Goal: Complete application form: Complete application form

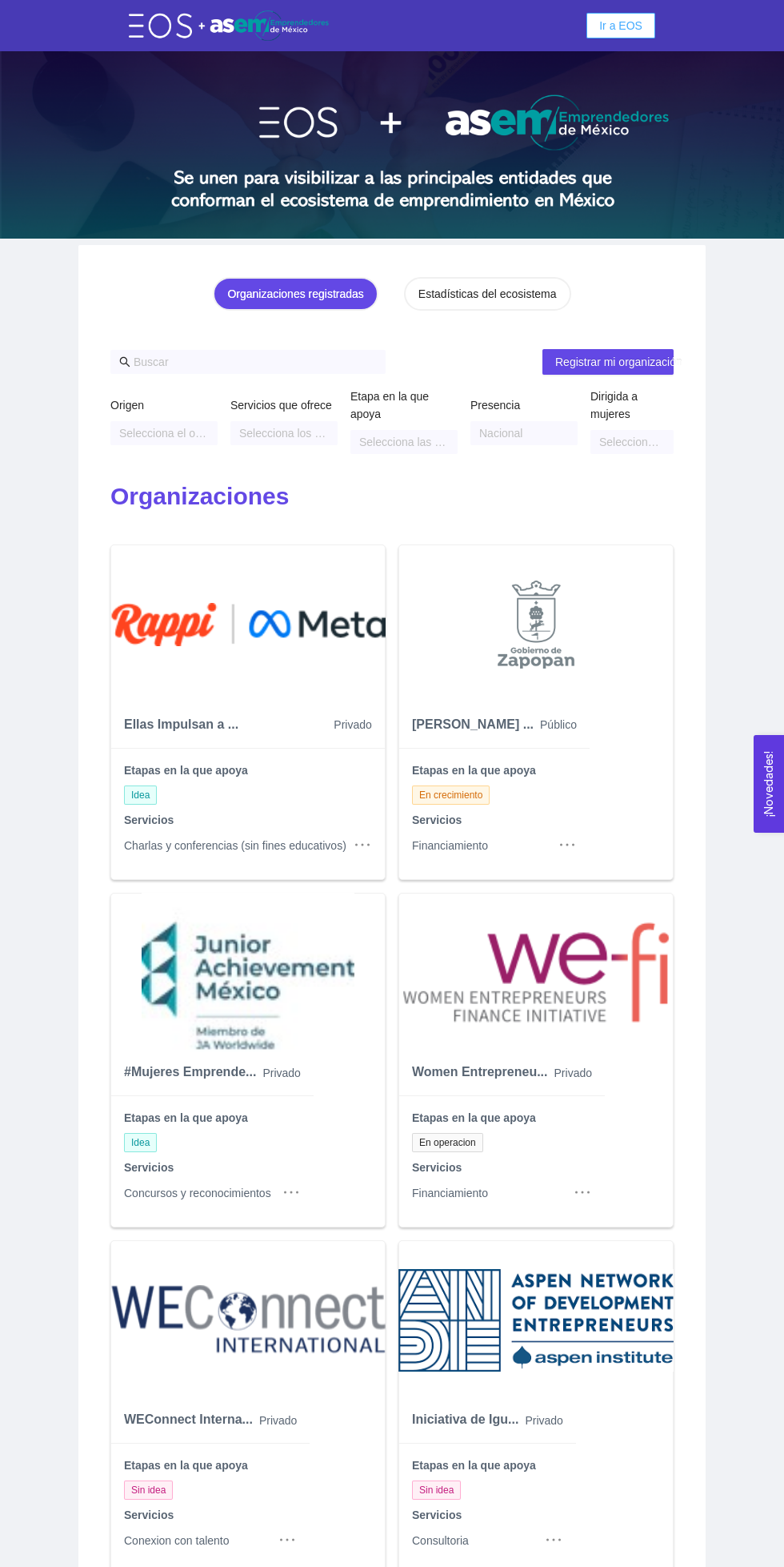
click at [628, 33] on span "Ir a EOS" at bounding box center [621, 25] width 44 height 17
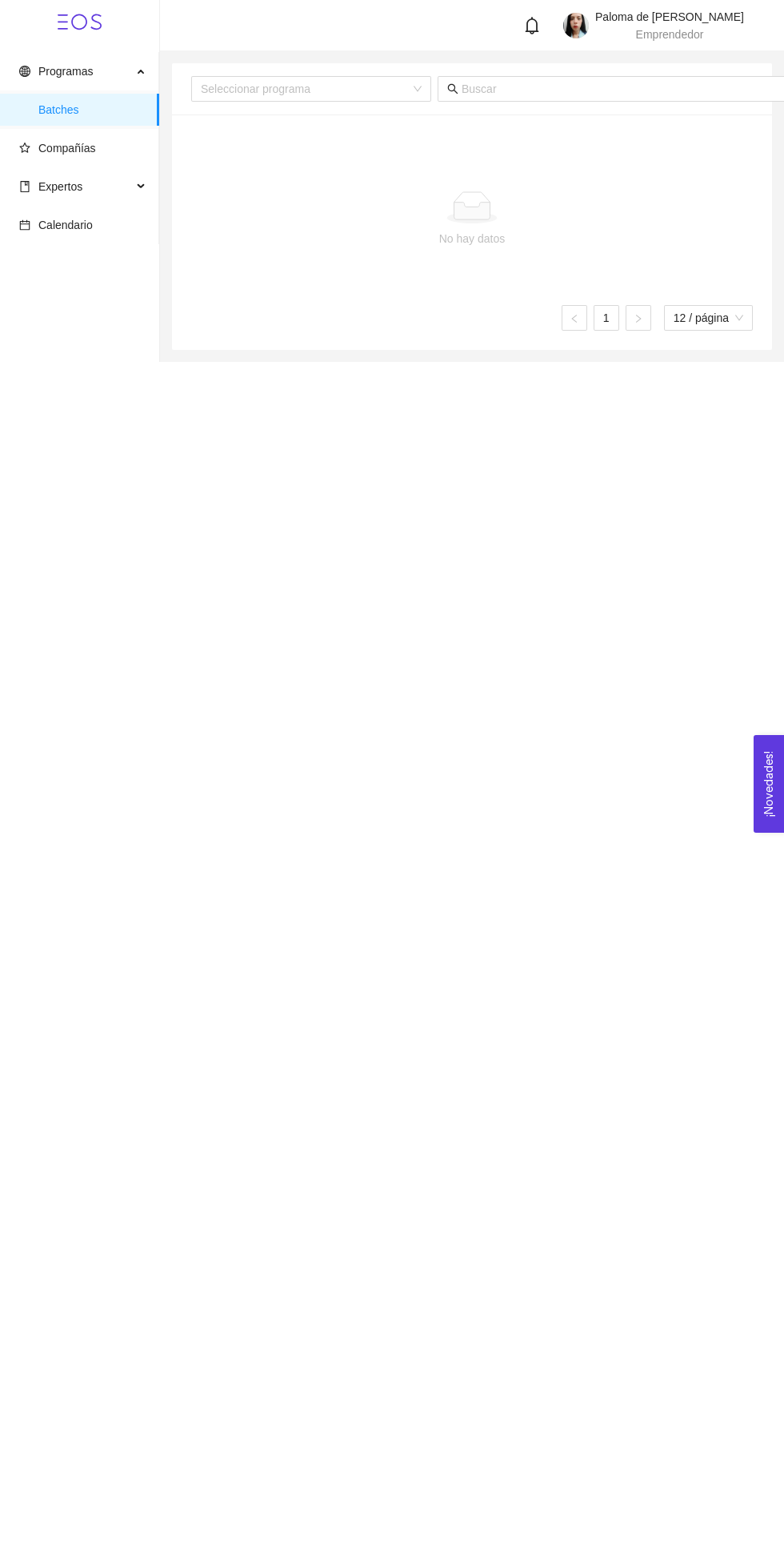
click at [123, 150] on span "Compañías" at bounding box center [82, 148] width 127 height 32
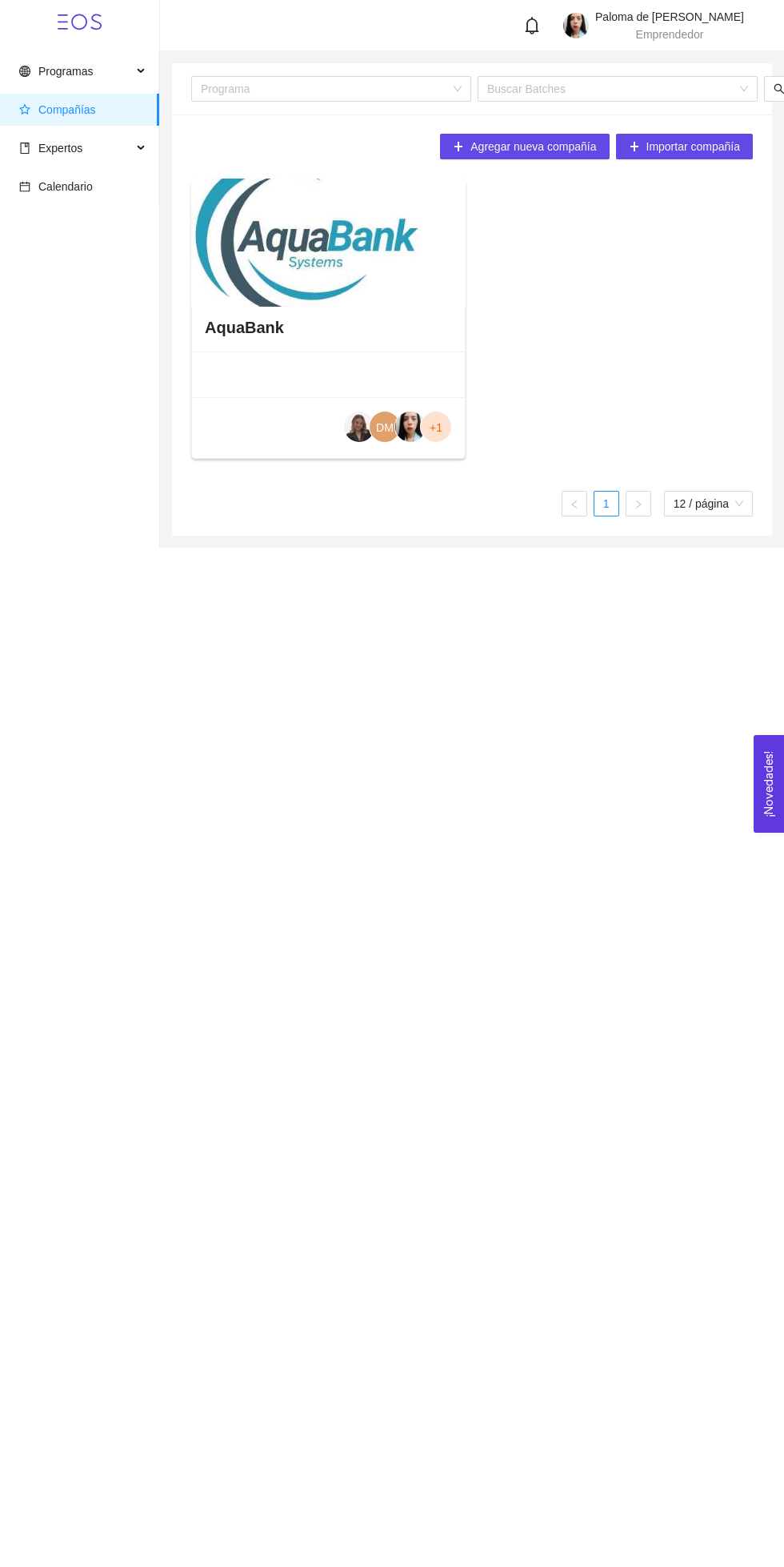
click at [365, 297] on div at bounding box center [328, 242] width 274 height 128
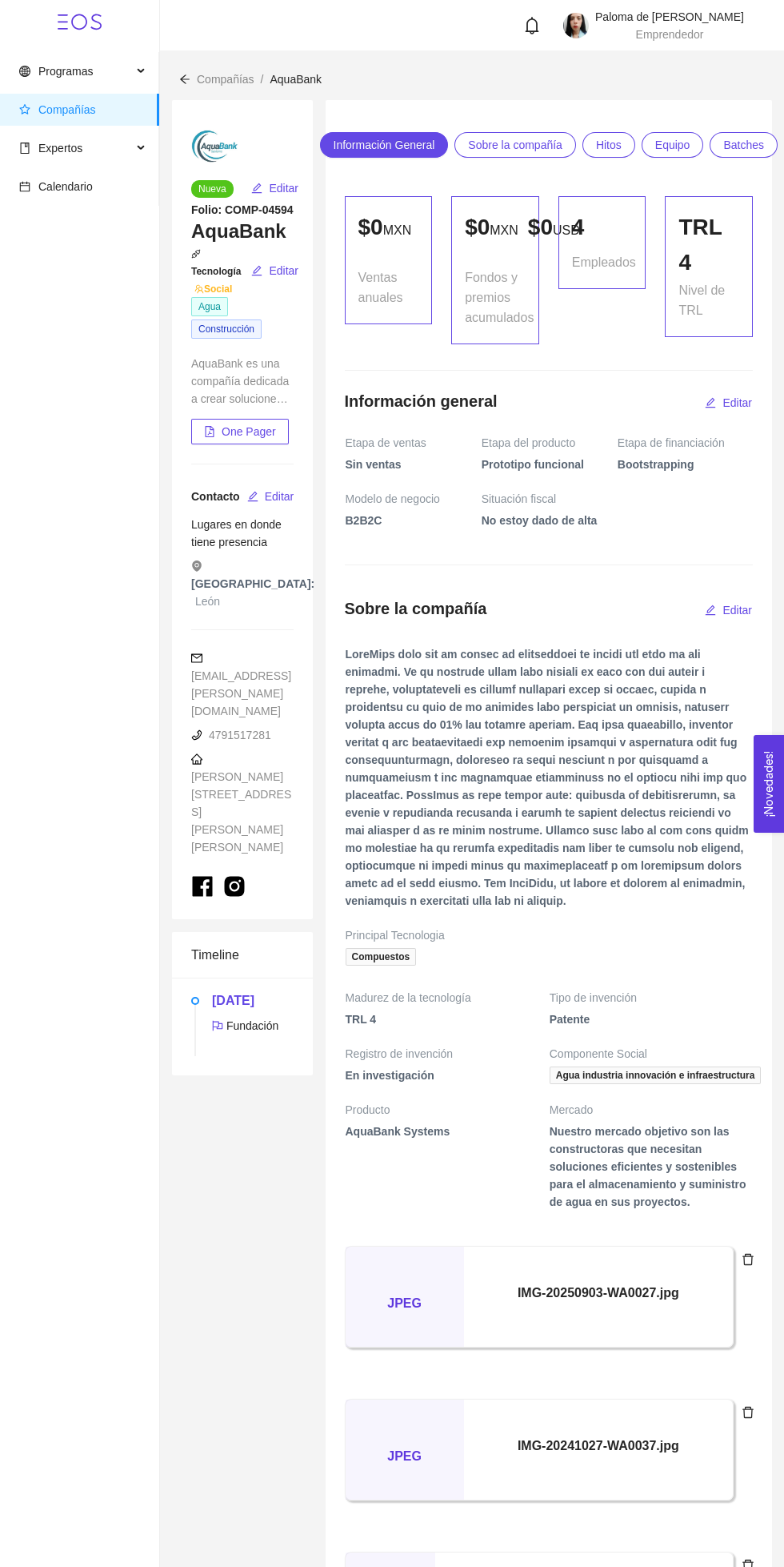
click at [100, 154] on span "Expertos" at bounding box center [75, 148] width 112 height 32
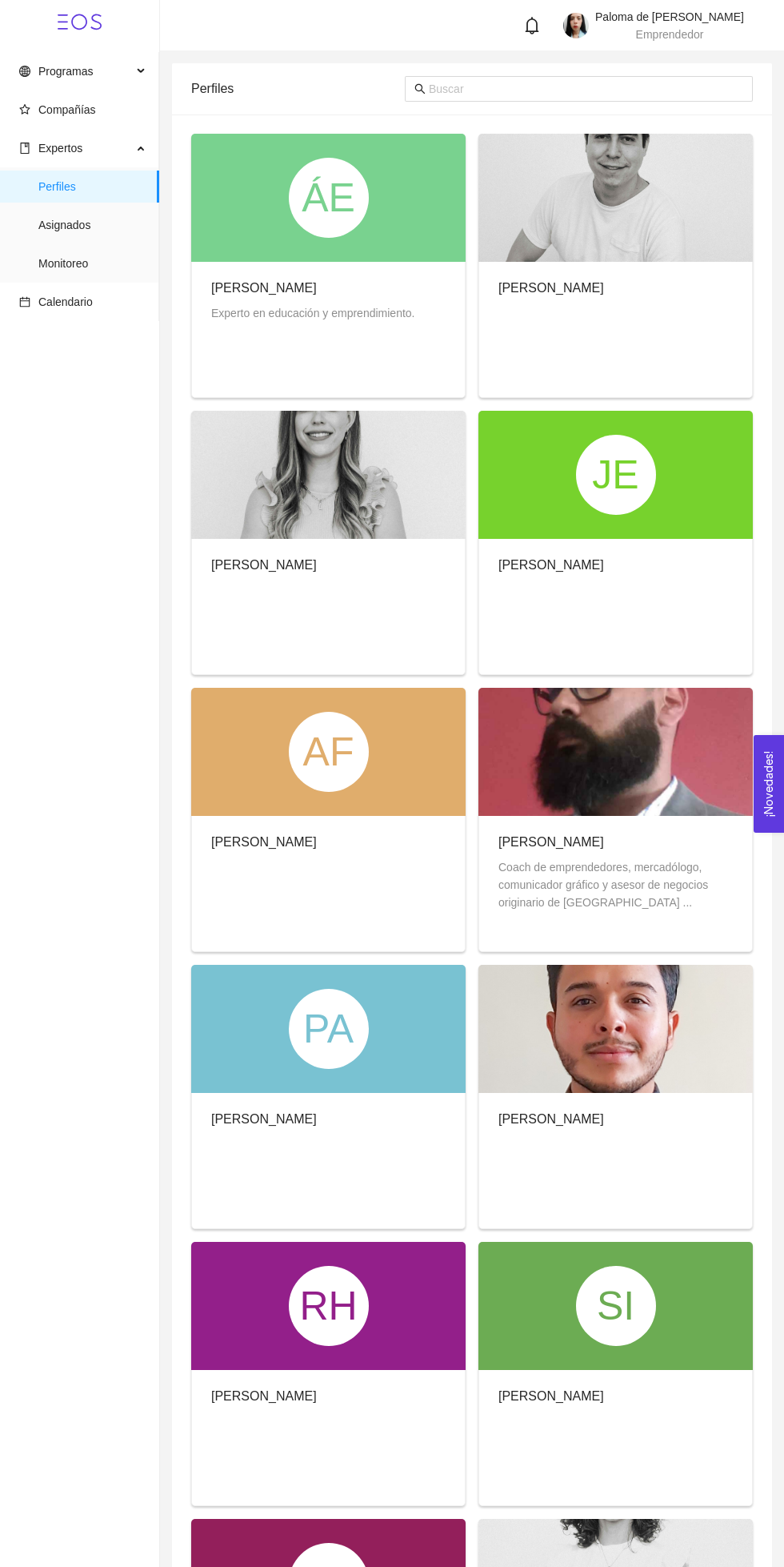
click at [103, 306] on span "Calendario" at bounding box center [82, 301] width 127 height 32
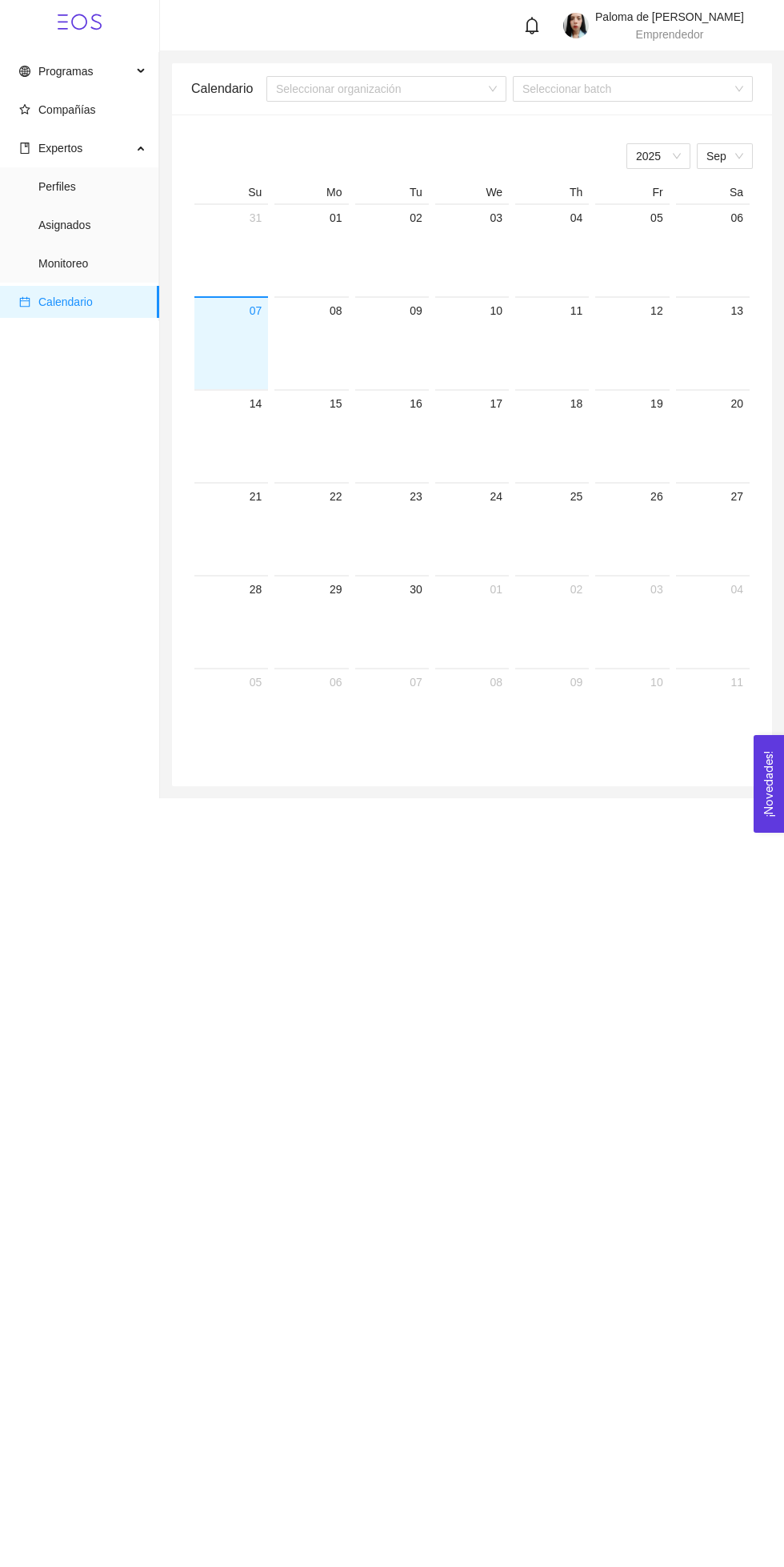
click at [332, 324] on div at bounding box center [311, 355] width 61 height 69
click at [107, 263] on span "Monitoreo" at bounding box center [93, 263] width 108 height 32
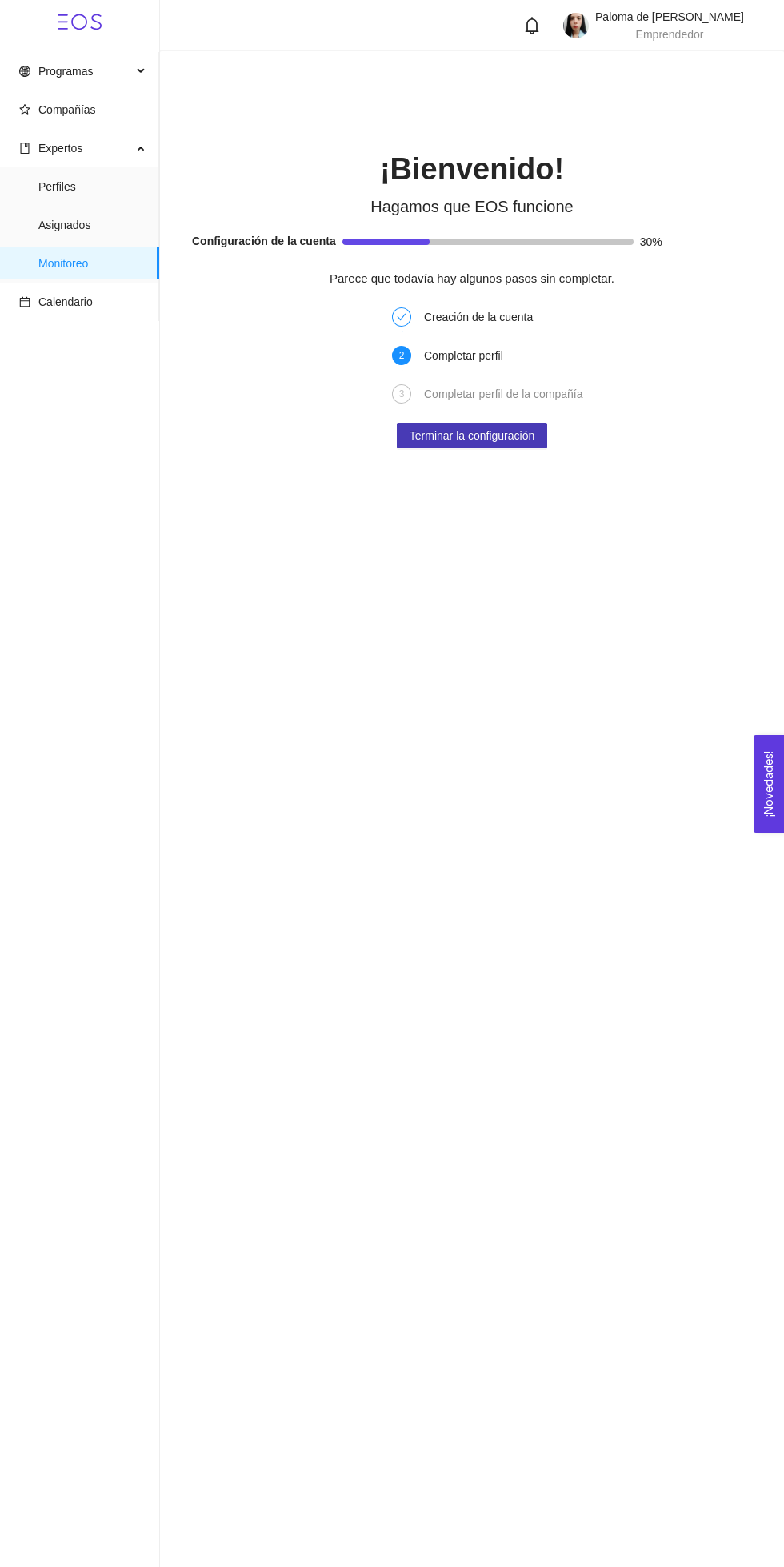
click at [534, 433] on span "Terminar la configuración" at bounding box center [472, 435] width 125 height 17
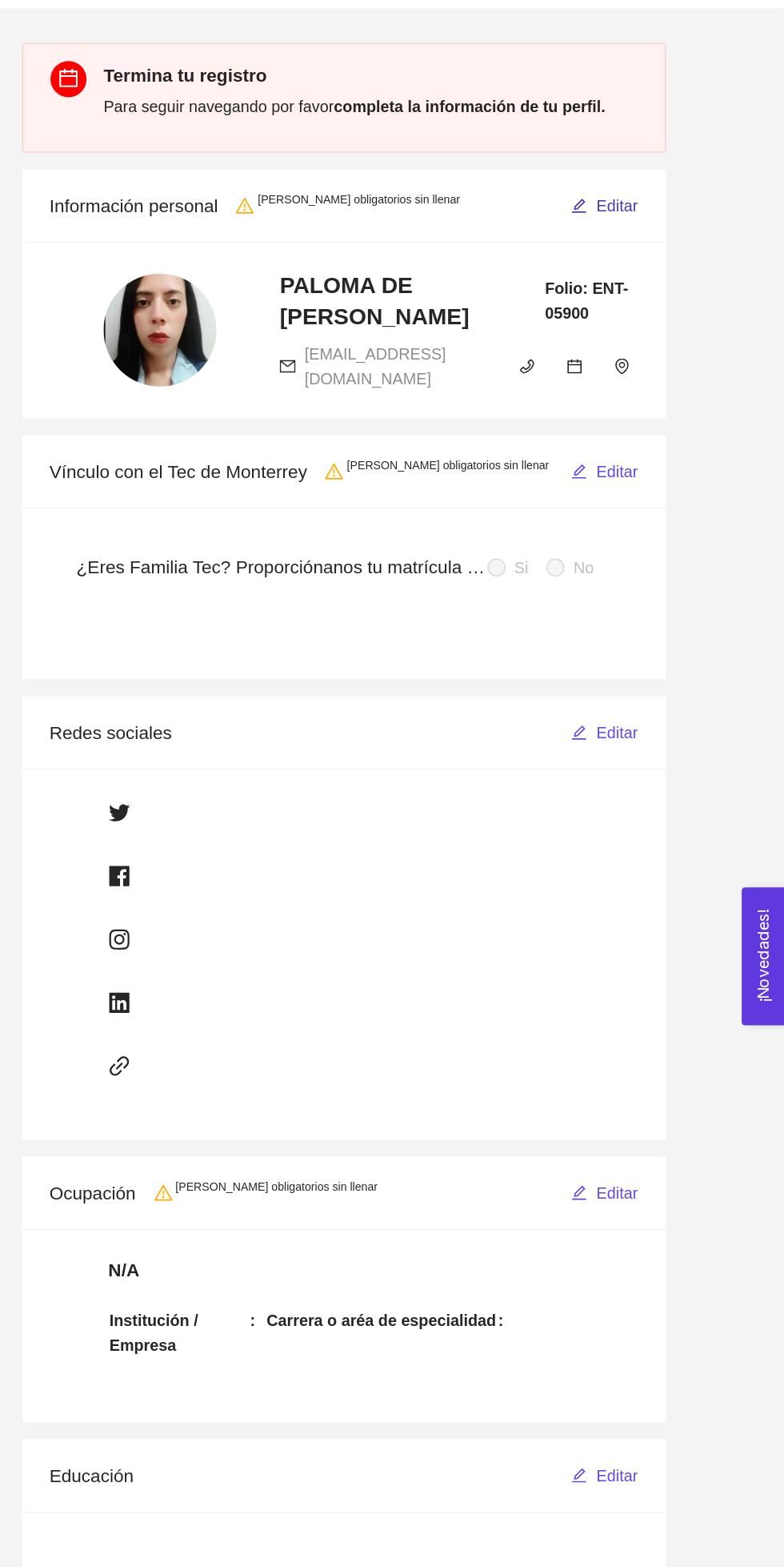
click at [658, 252] on span "Editar" at bounding box center [666, 251] width 30 height 17
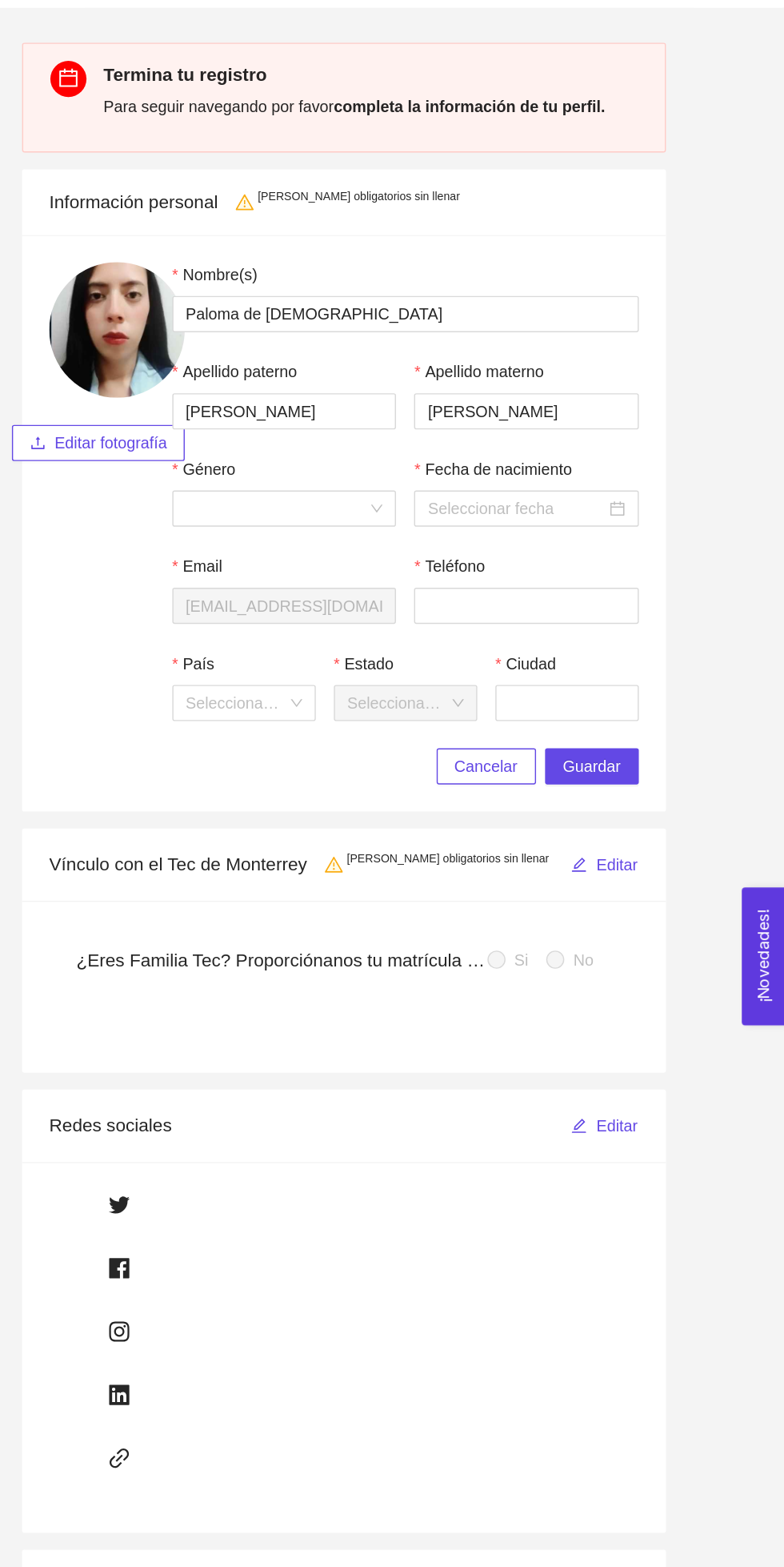
click at [467, 466] on input "Género" at bounding box center [424, 466] width 129 height 24
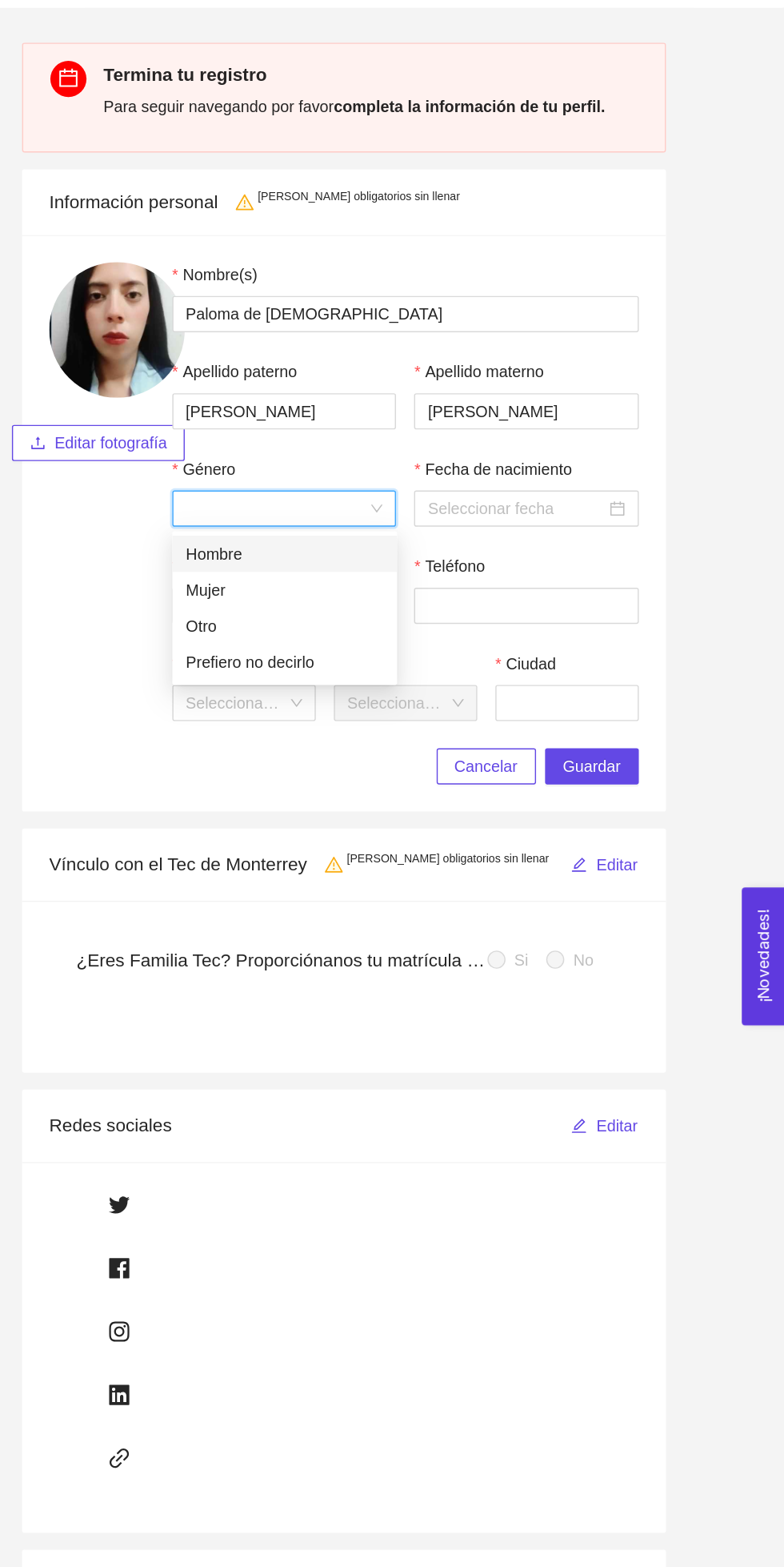
click at [455, 522] on div "Mujer" at bounding box center [430, 524] width 140 height 17
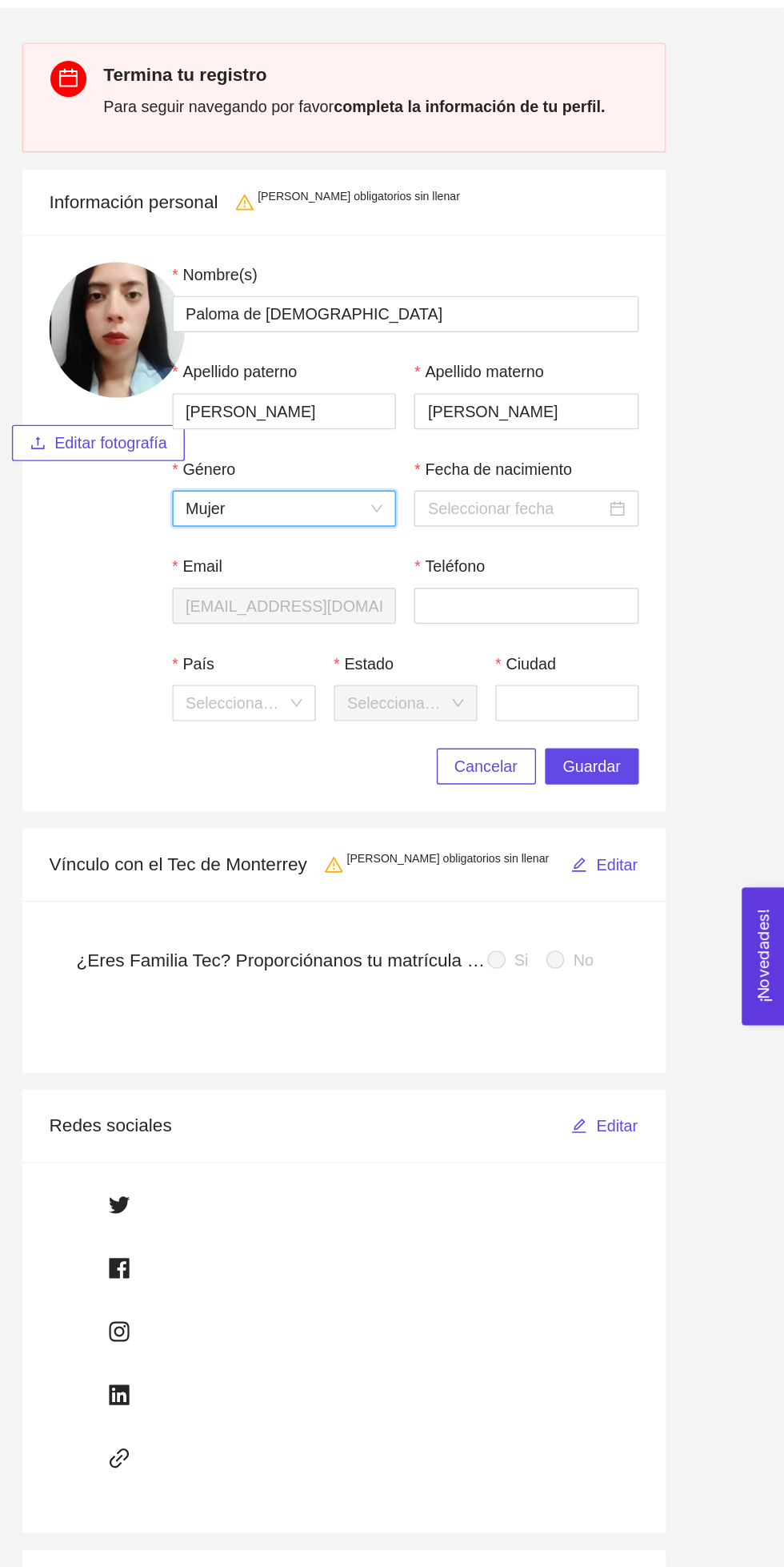
click at [619, 461] on input "Fecha de nacimiento" at bounding box center [594, 466] width 126 height 17
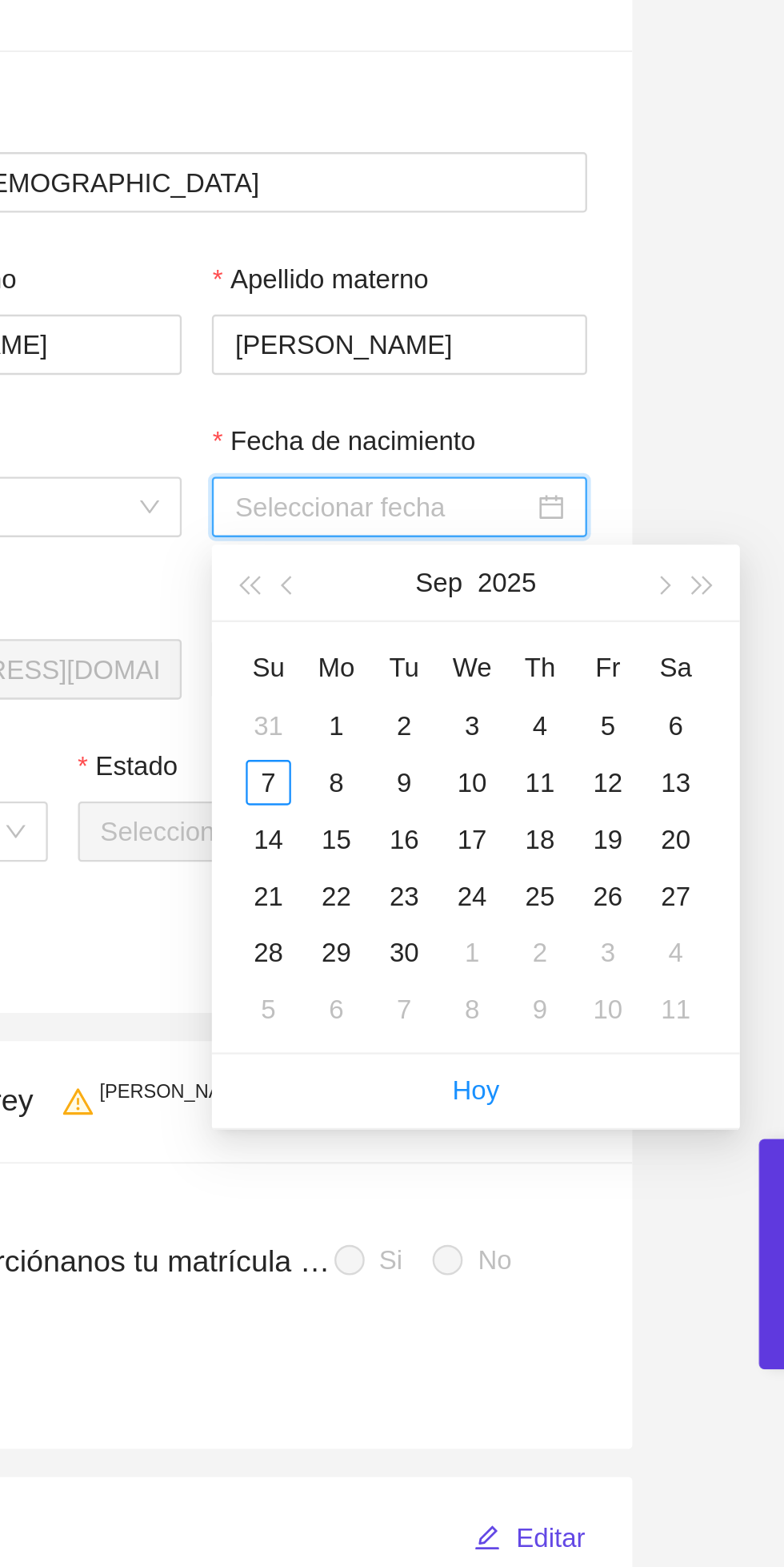
click at [645, 499] on button "2025" at bounding box center [647, 499] width 25 height 32
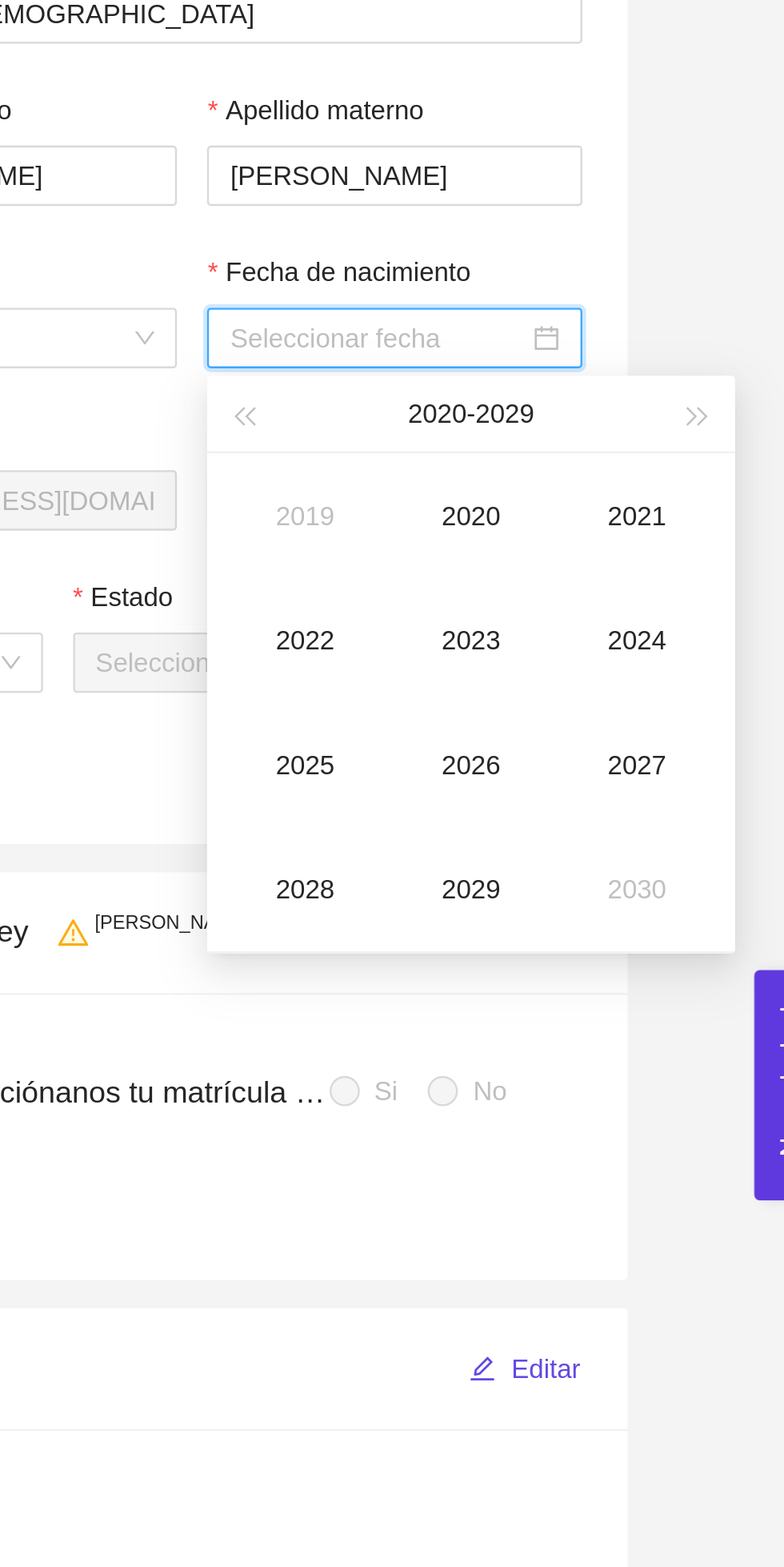
click at [541, 499] on span "button" at bounding box center [537, 500] width 8 height 8
click at [537, 499] on span "button" at bounding box center [537, 500] width 8 height 8
click at [711, 552] on td "2001" at bounding box center [704, 542] width 71 height 53
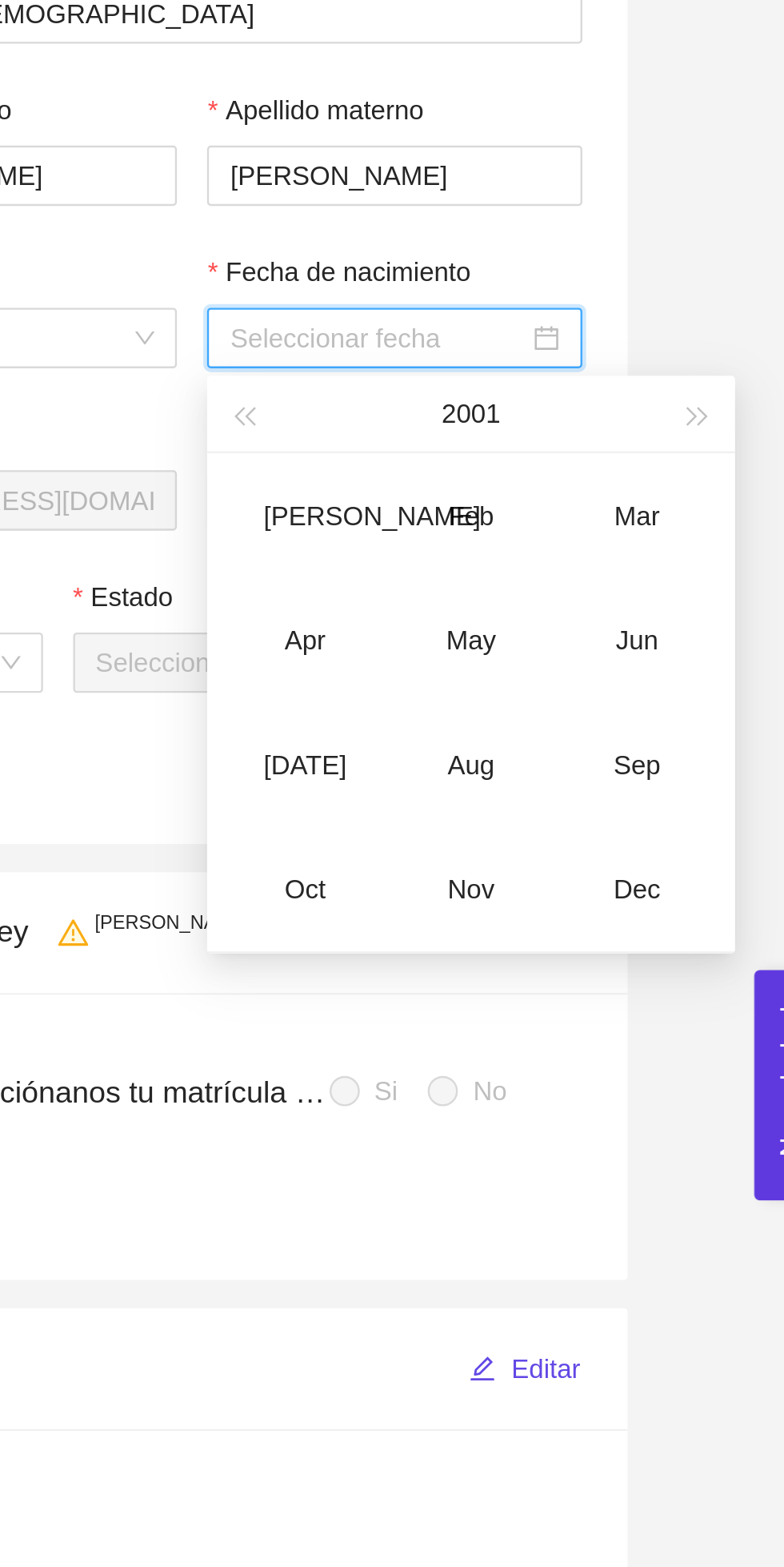
click at [703, 638] on div "Sep" at bounding box center [704, 647] width 48 height 19
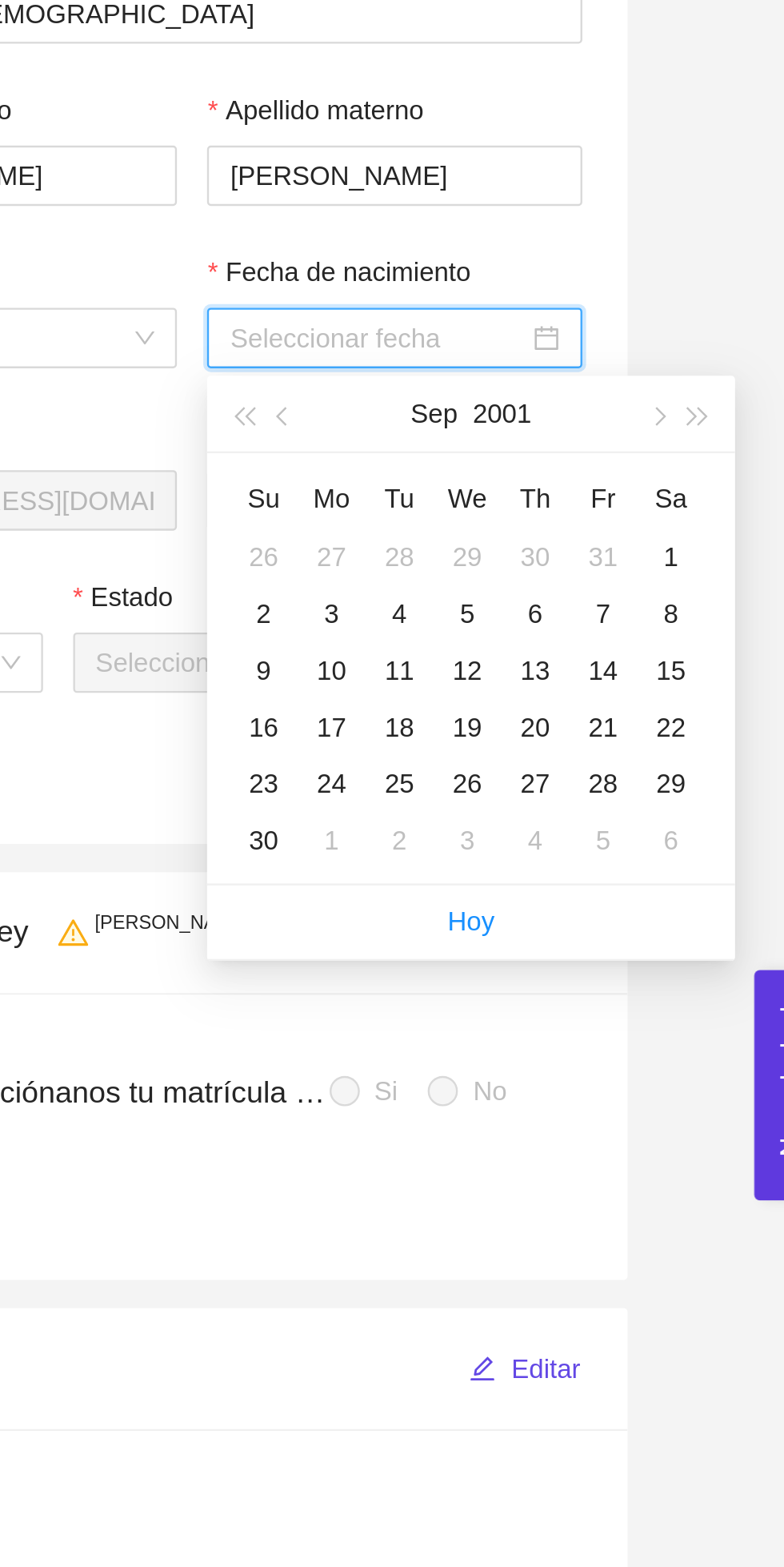
click at [606, 607] on div "11" at bounding box center [603, 607] width 19 height 19
type input "[DATE]"
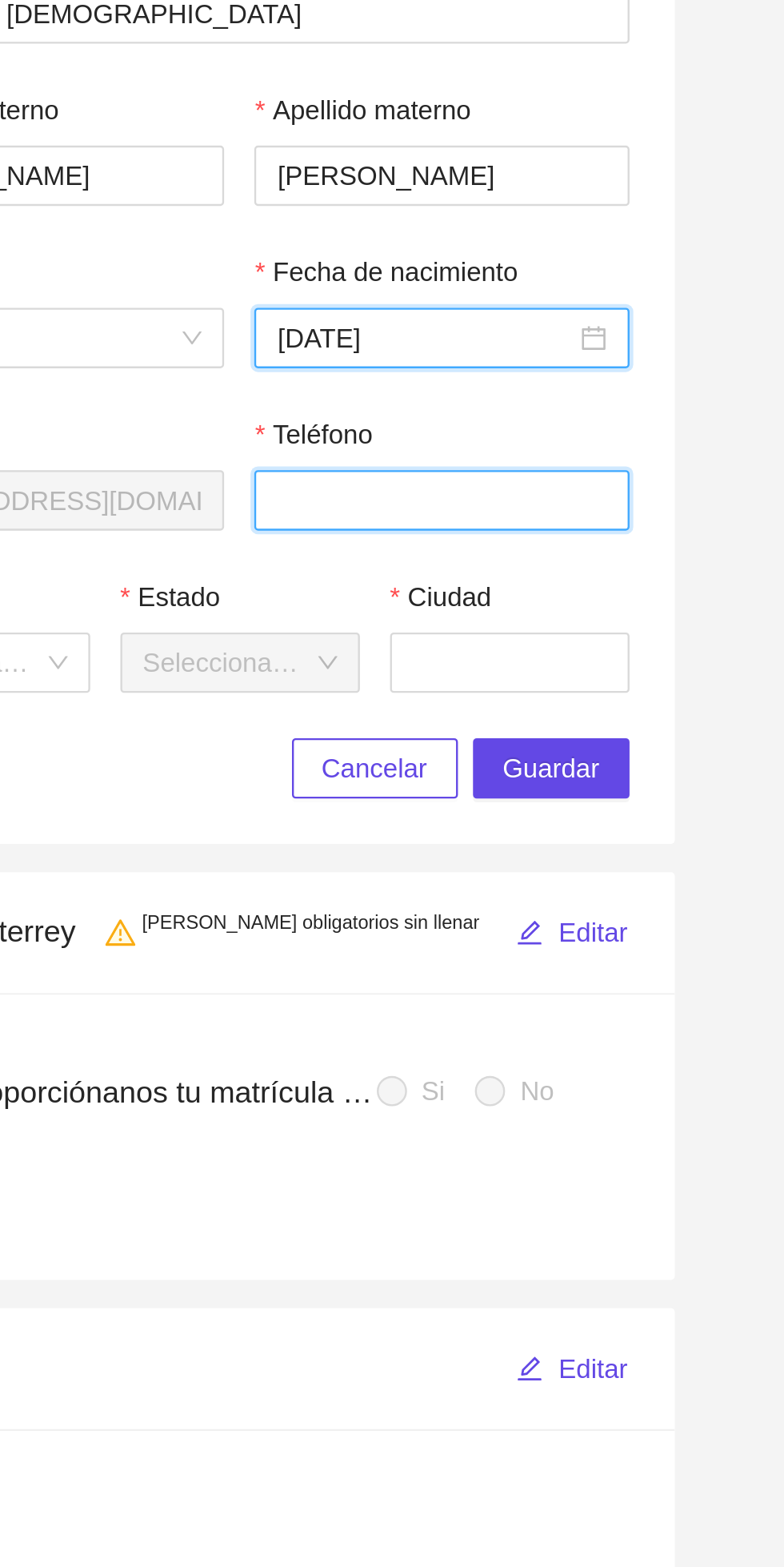
click at [607, 534] on input "Teléfono" at bounding box center [602, 535] width 159 height 25
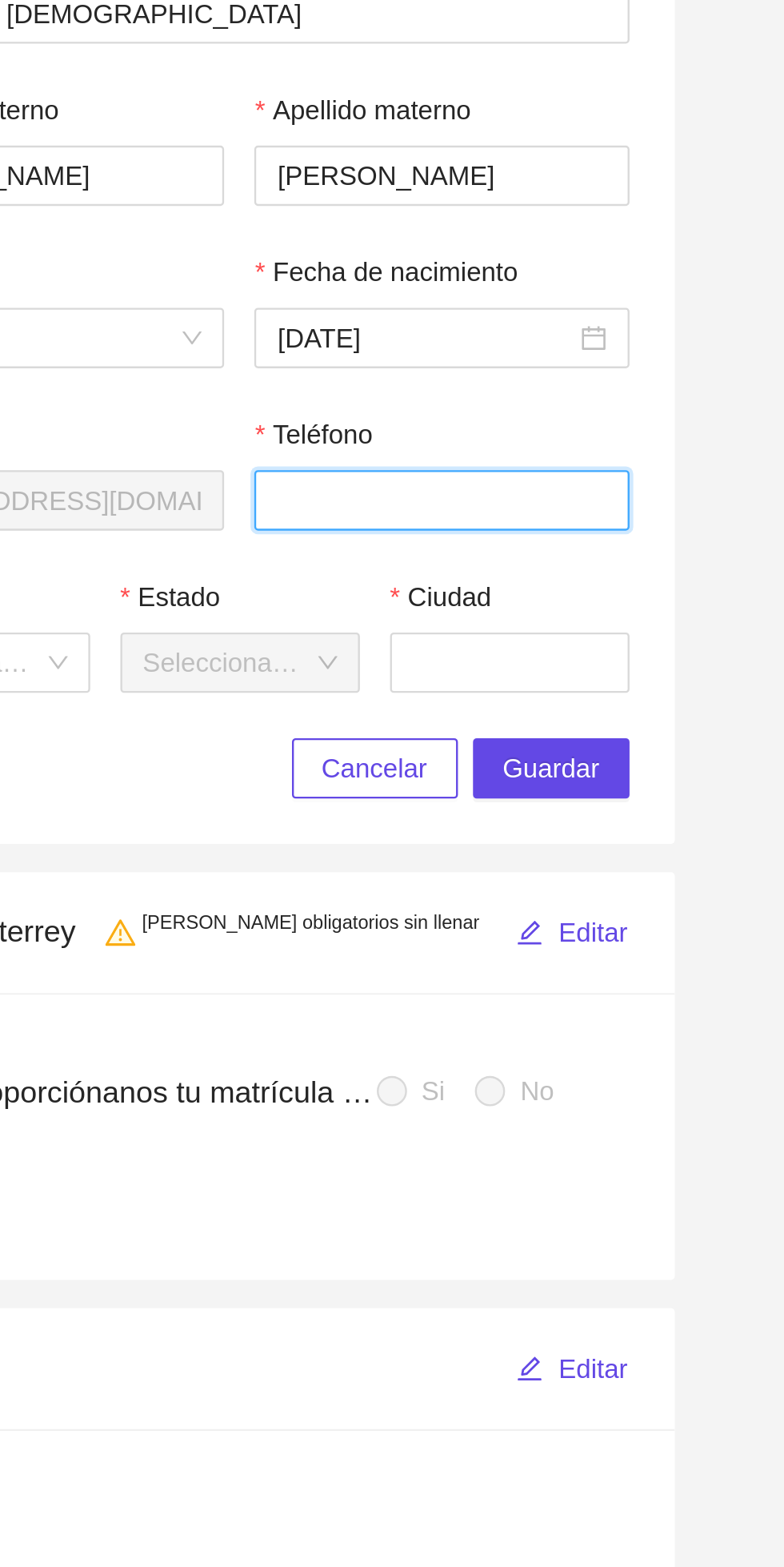
type input "4774493137"
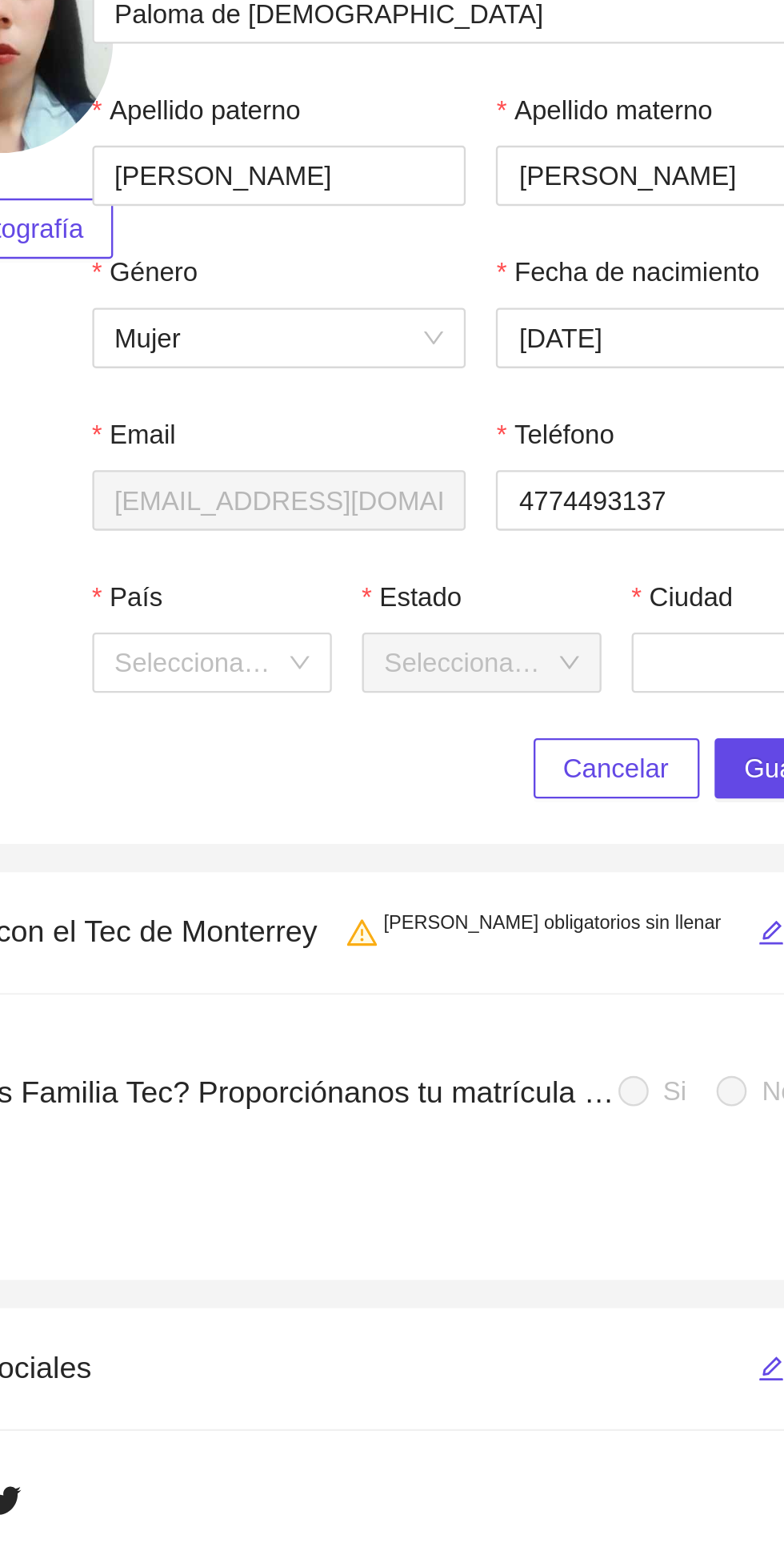
click at [424, 603] on input "País" at bounding box center [396, 604] width 71 height 24
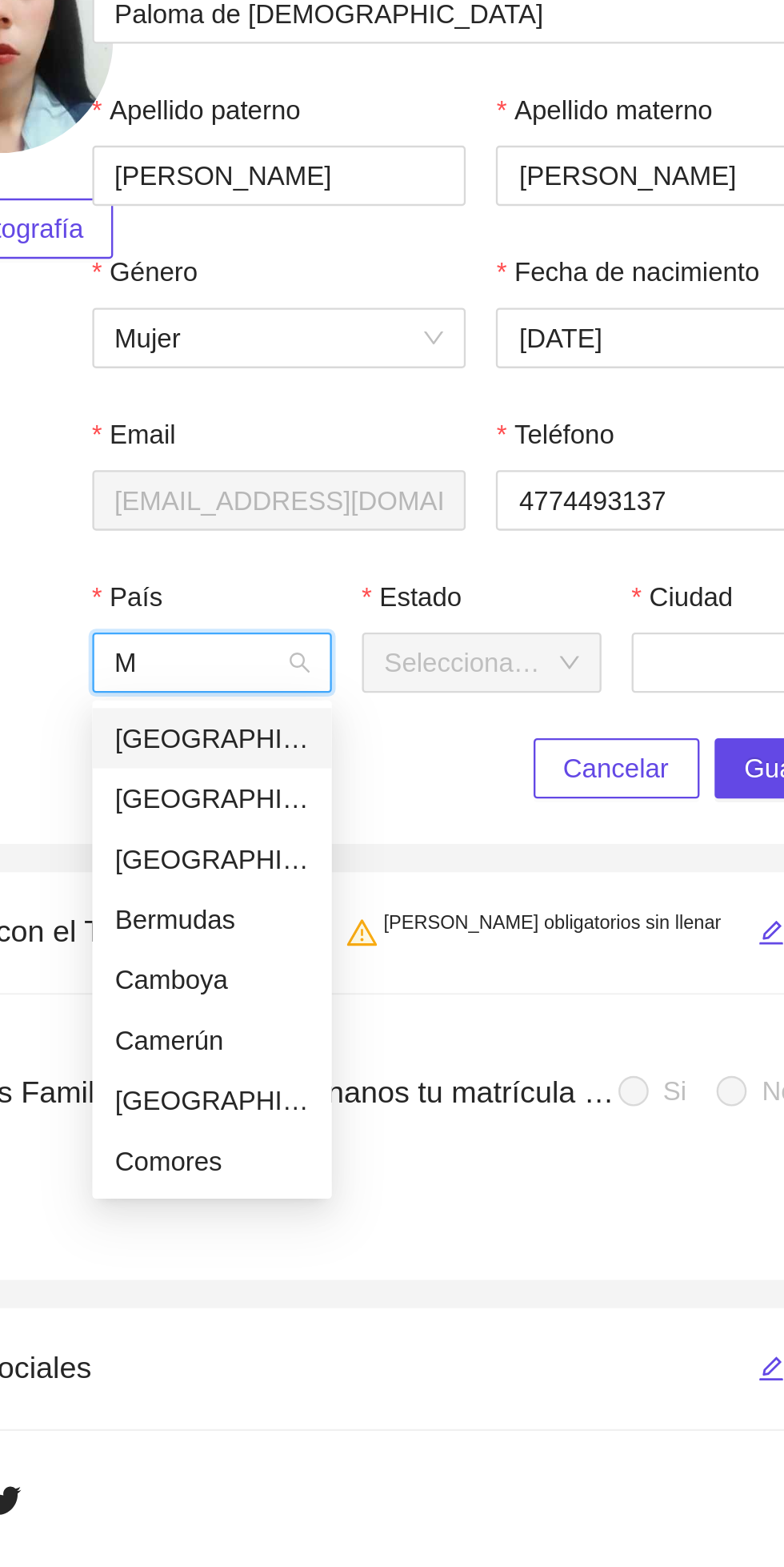
type input "Mé"
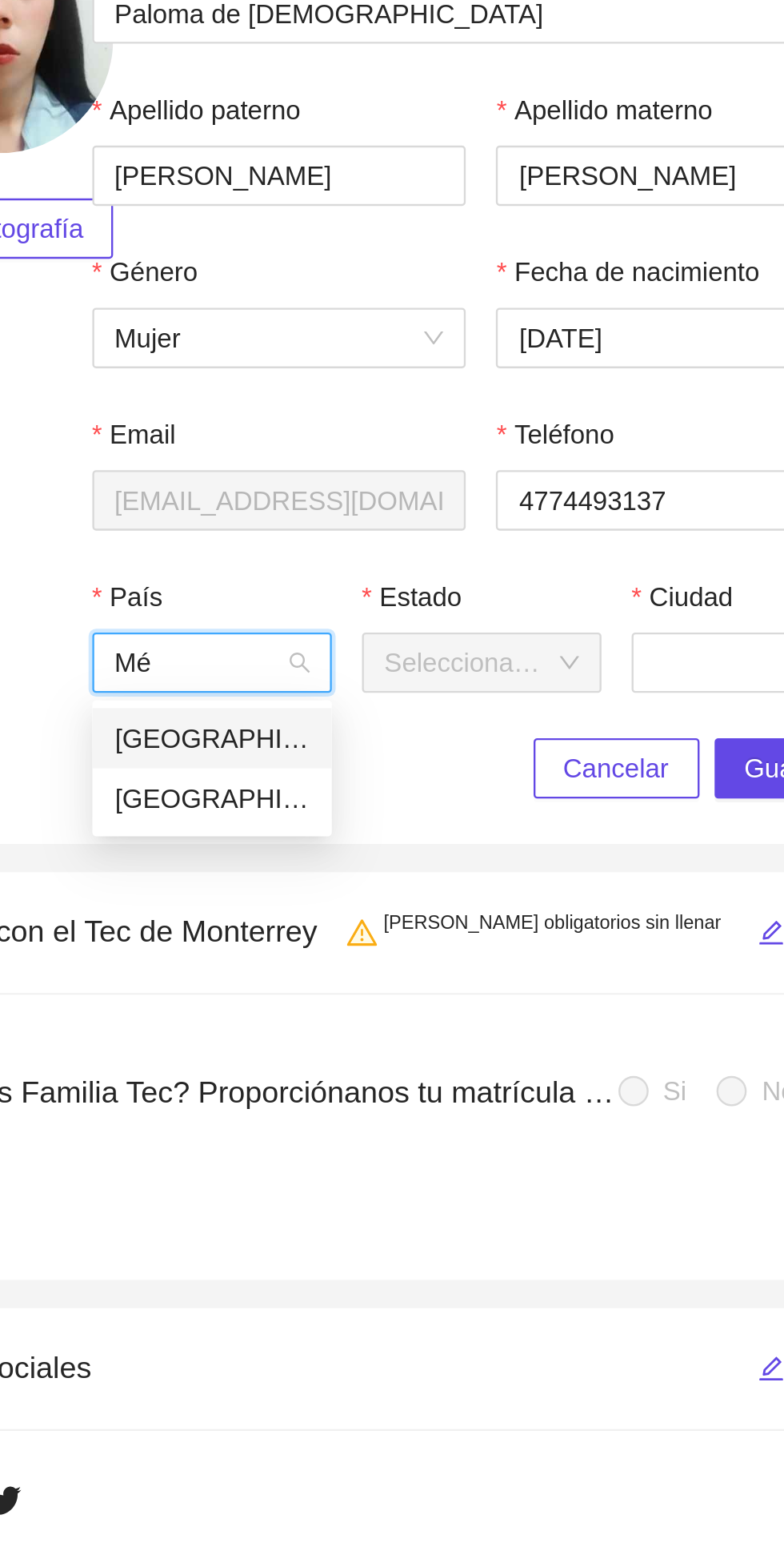
click at [406, 630] on div "[GEOGRAPHIC_DATA]" at bounding box center [401, 636] width 82 height 17
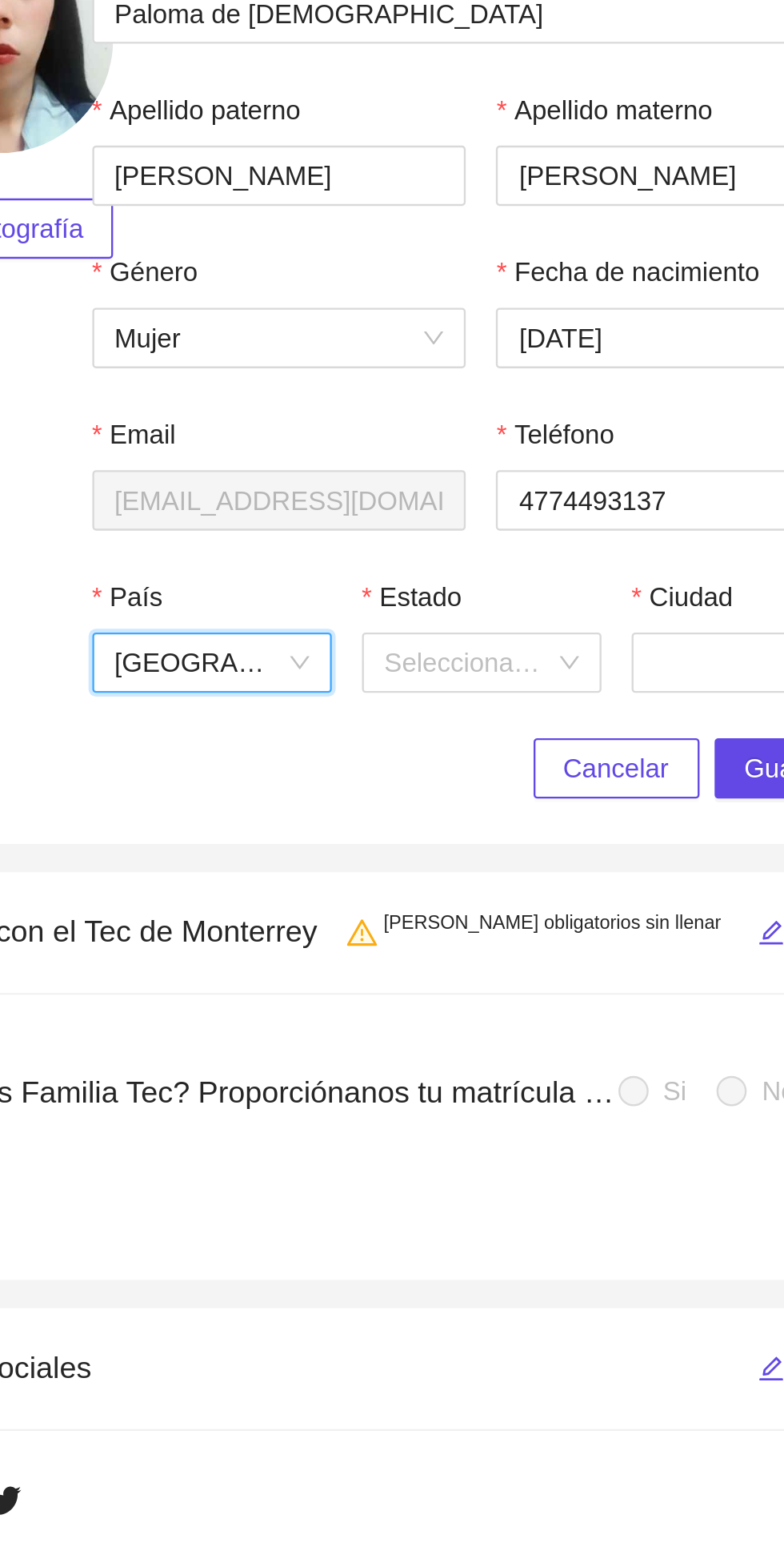
click at [523, 601] on input "Estado" at bounding box center [510, 604] width 71 height 24
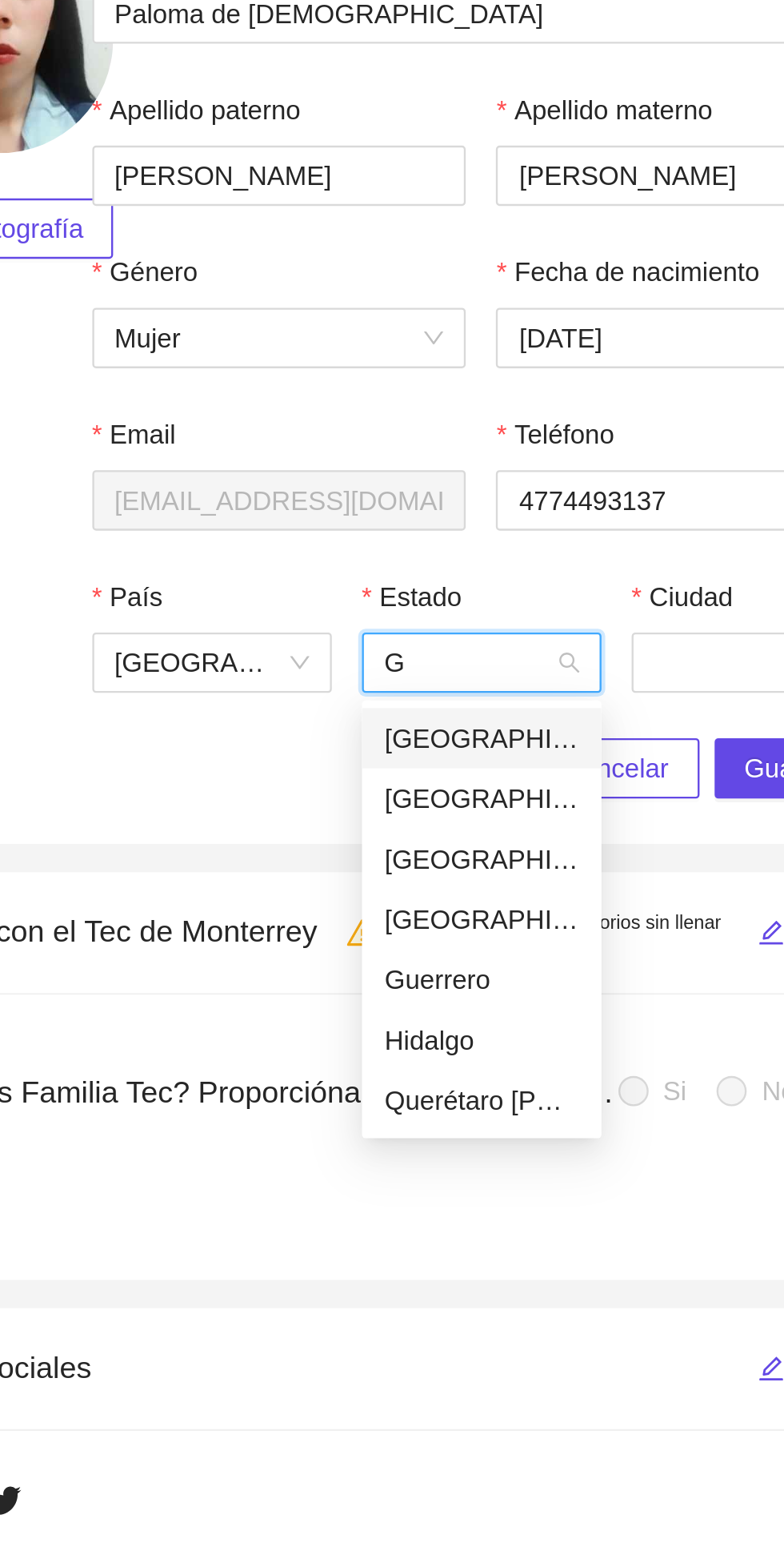
type input "Gu"
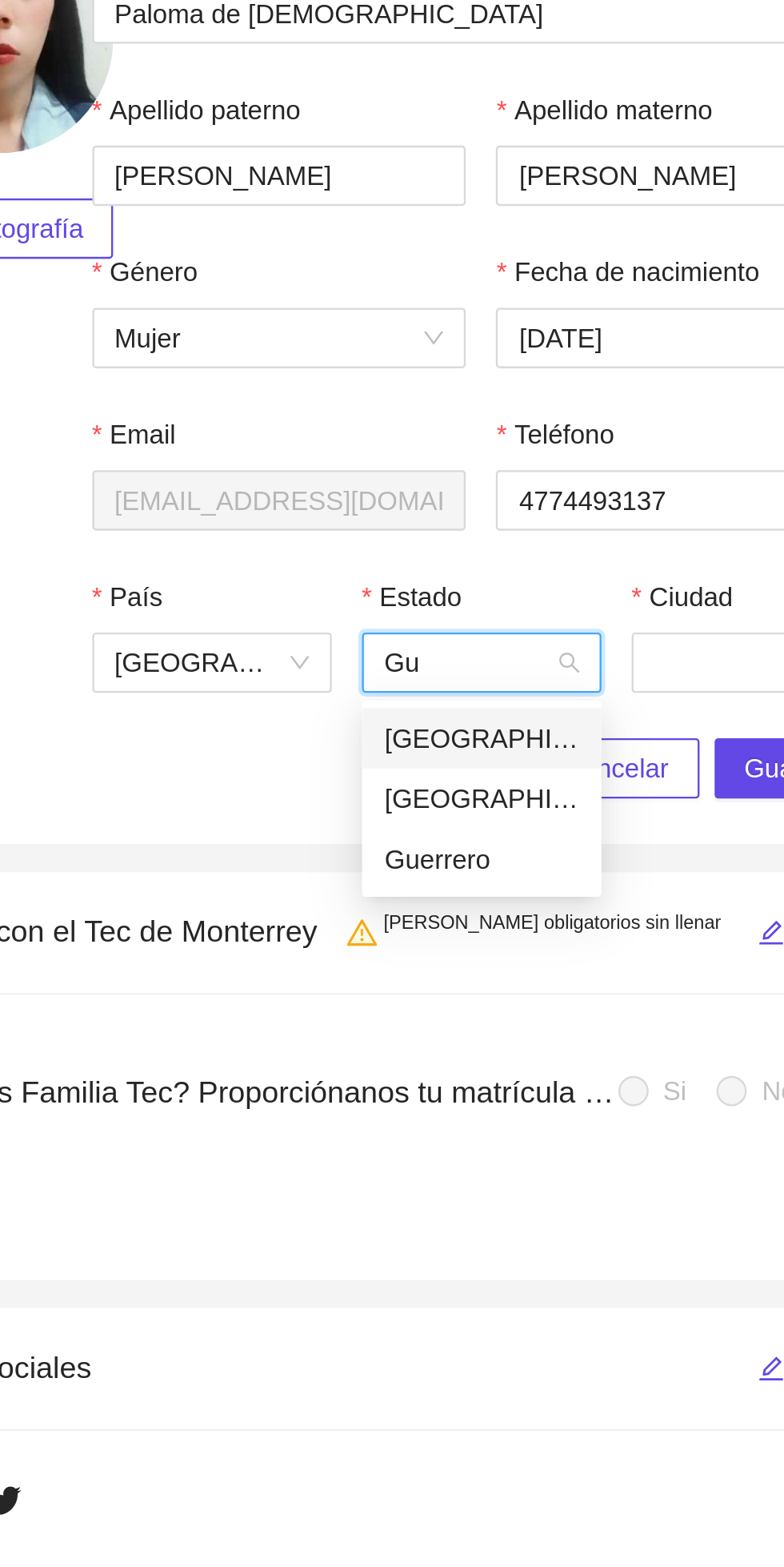
click at [533, 666] on div "[GEOGRAPHIC_DATA]" at bounding box center [516, 661] width 82 height 17
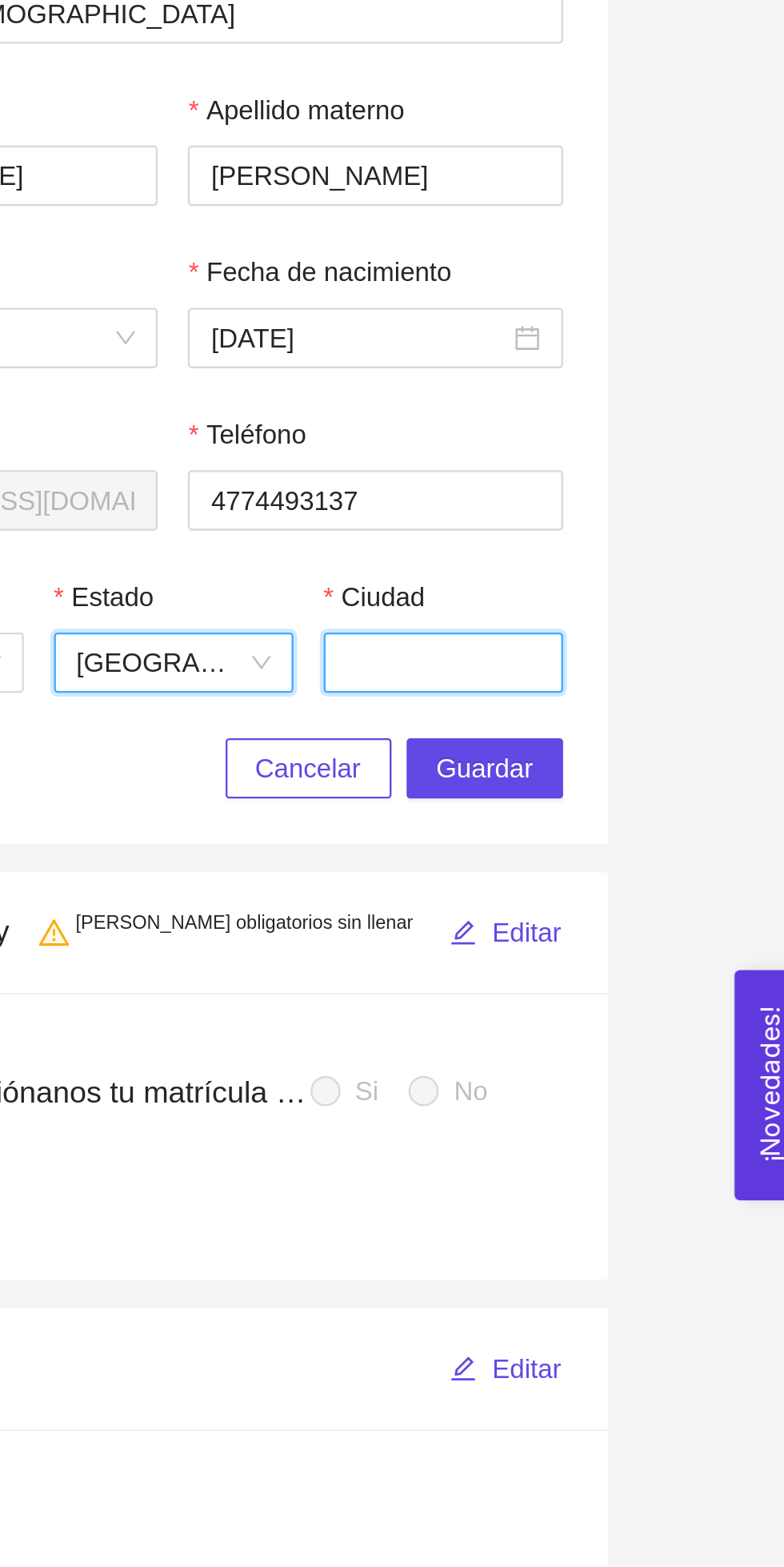
click at [632, 604] on input "Ciudad" at bounding box center [630, 604] width 102 height 25
type input "León"
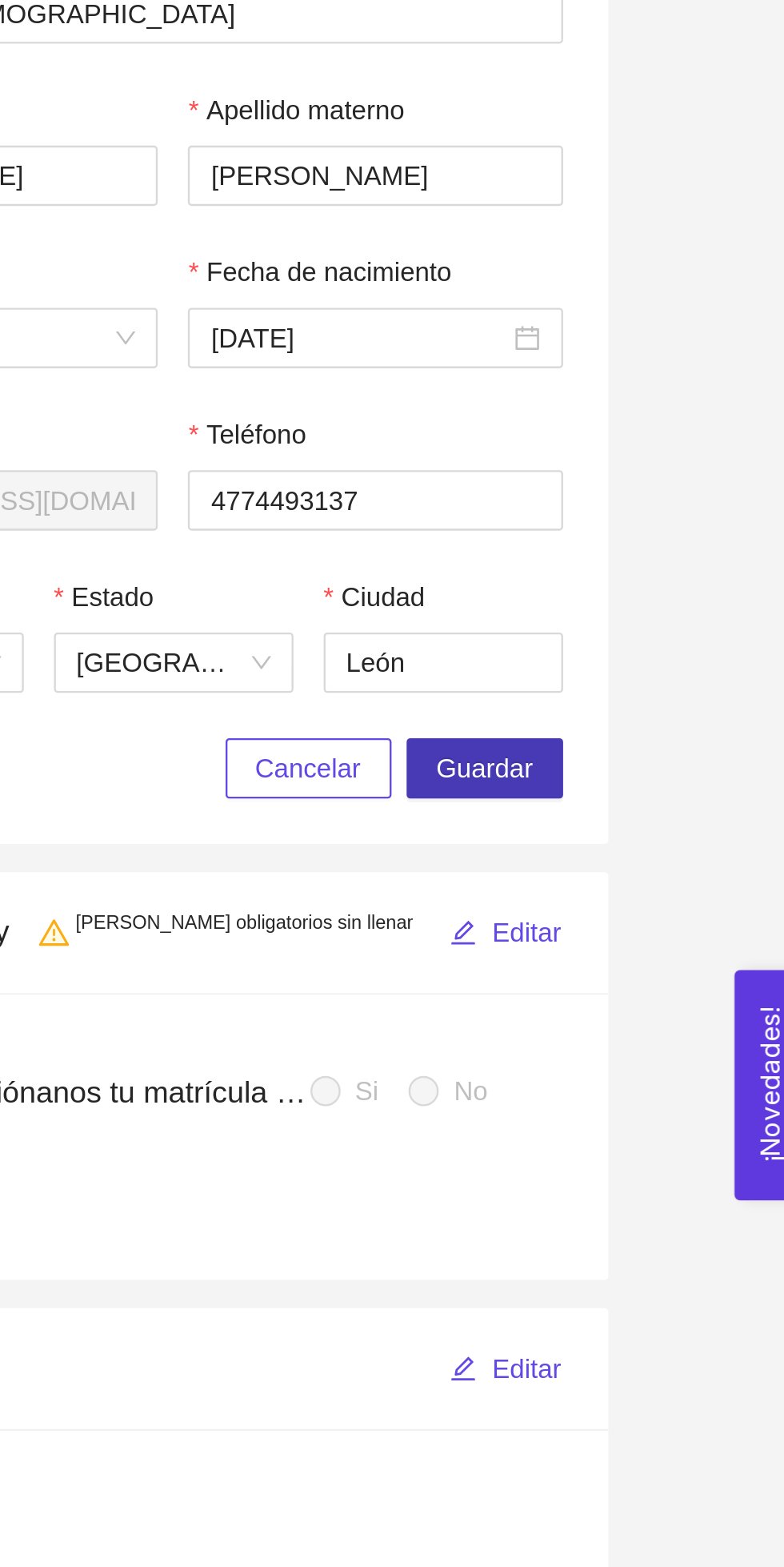
click at [651, 639] on button "Guardar" at bounding box center [648, 649] width 66 height 25
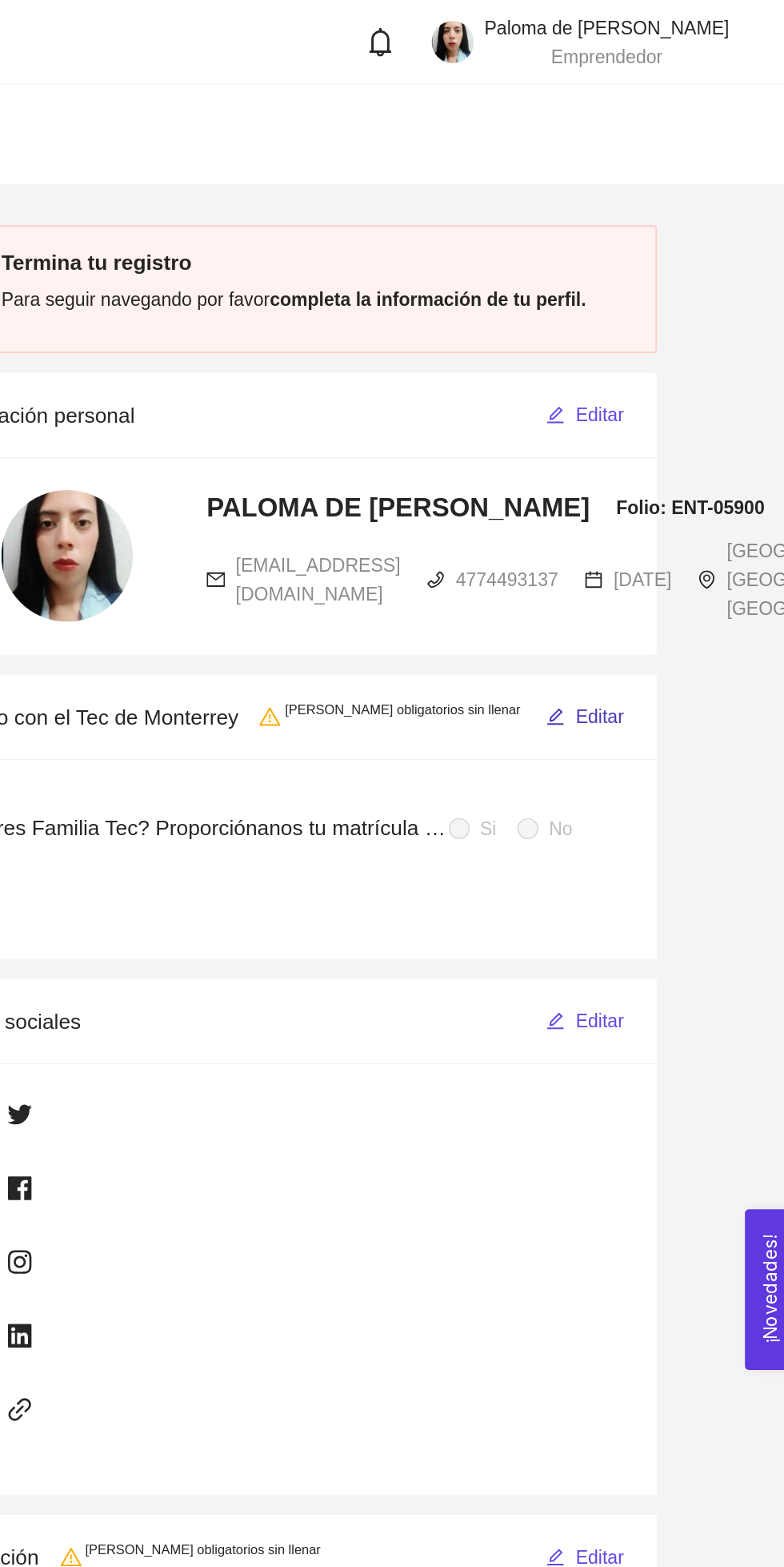
click at [672, 434] on span "Editar" at bounding box center [666, 435] width 30 height 17
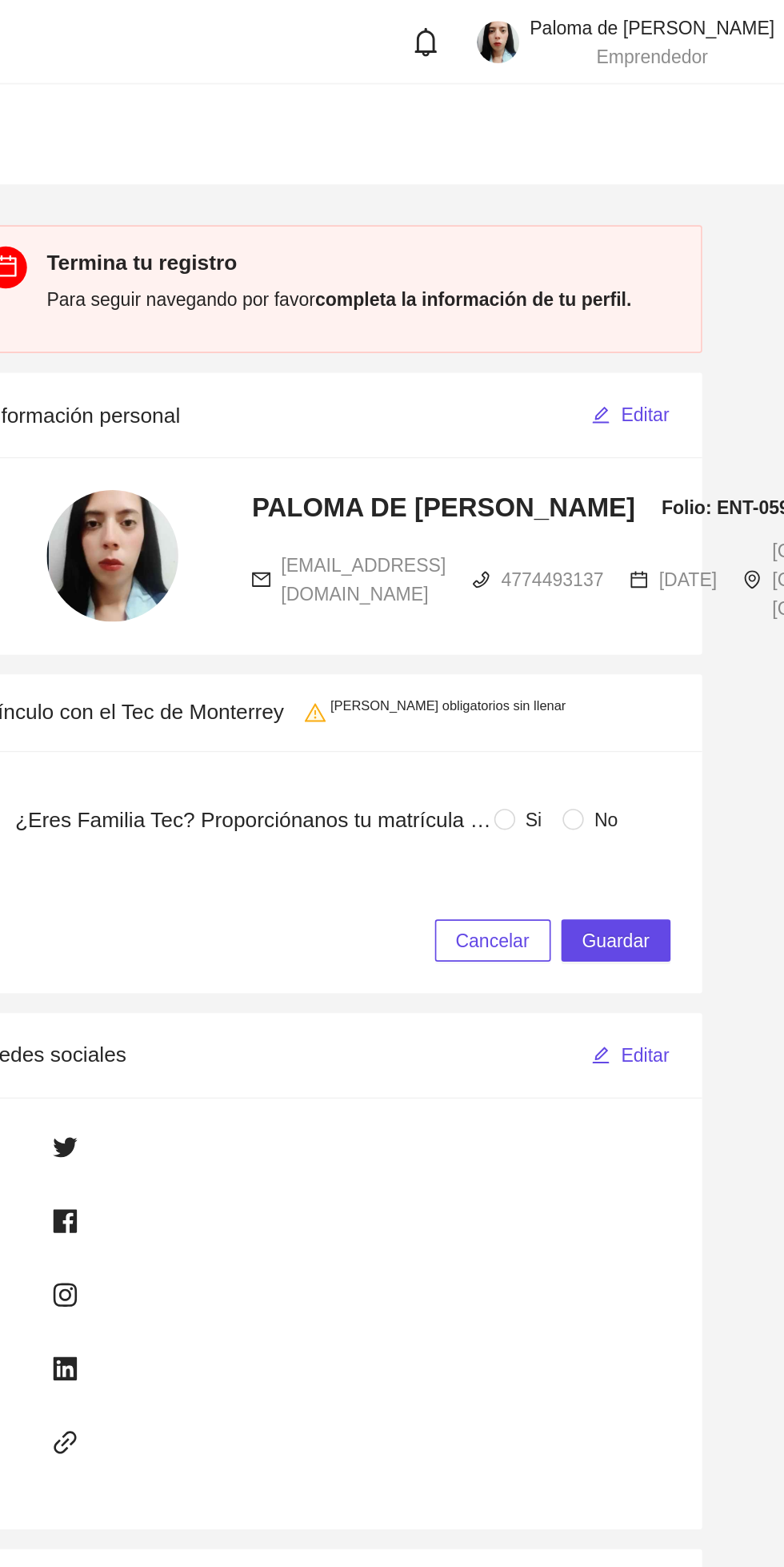
click at [642, 498] on span "No" at bounding box center [641, 498] width 27 height 17
click at [628, 498] on input "No" at bounding box center [622, 499] width 13 height 13
radio input "true"
click at [659, 568] on span "Guardar" at bounding box center [648, 571] width 41 height 17
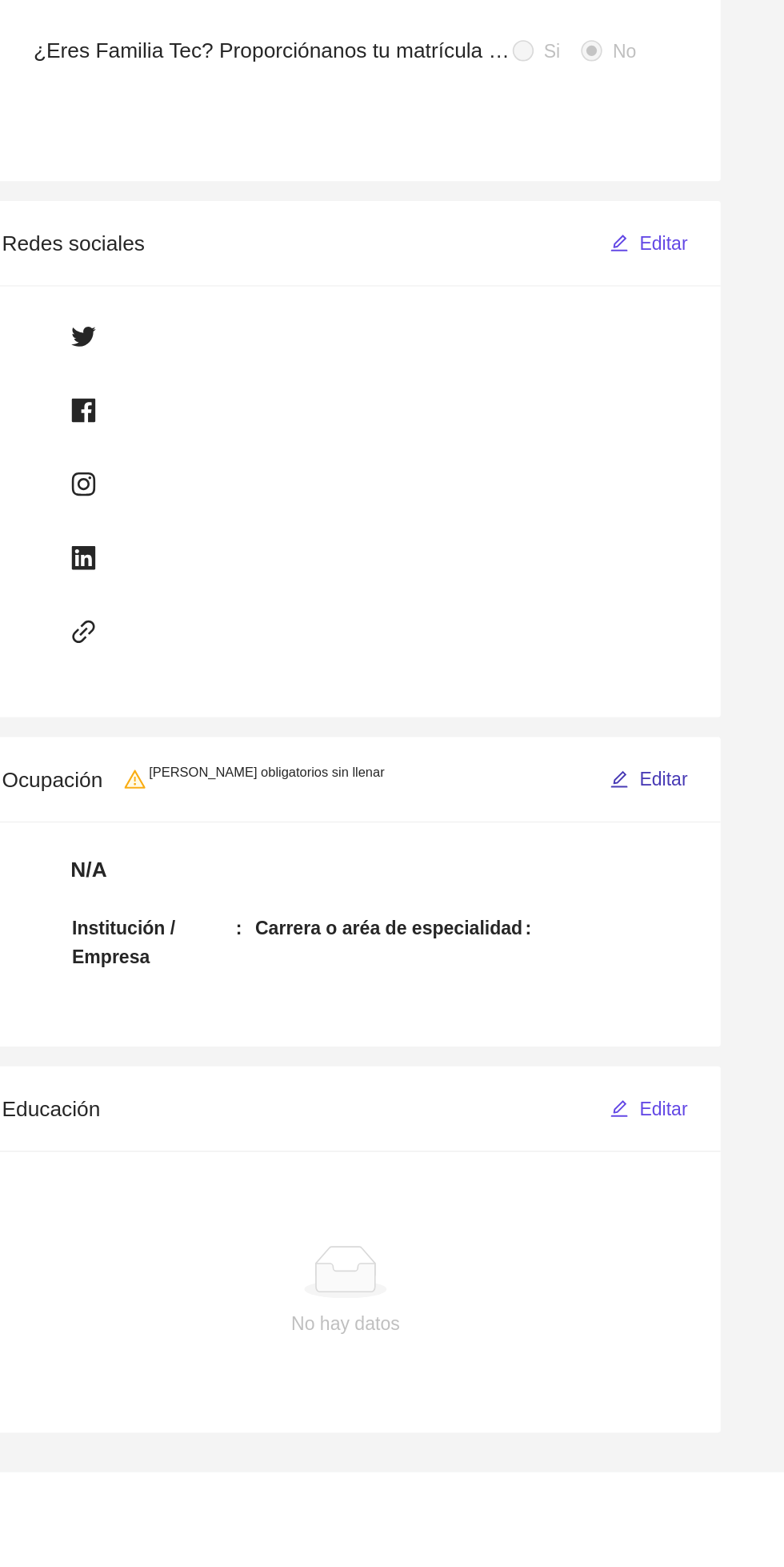
click at [659, 943] on span "Editar" at bounding box center [666, 945] width 30 height 17
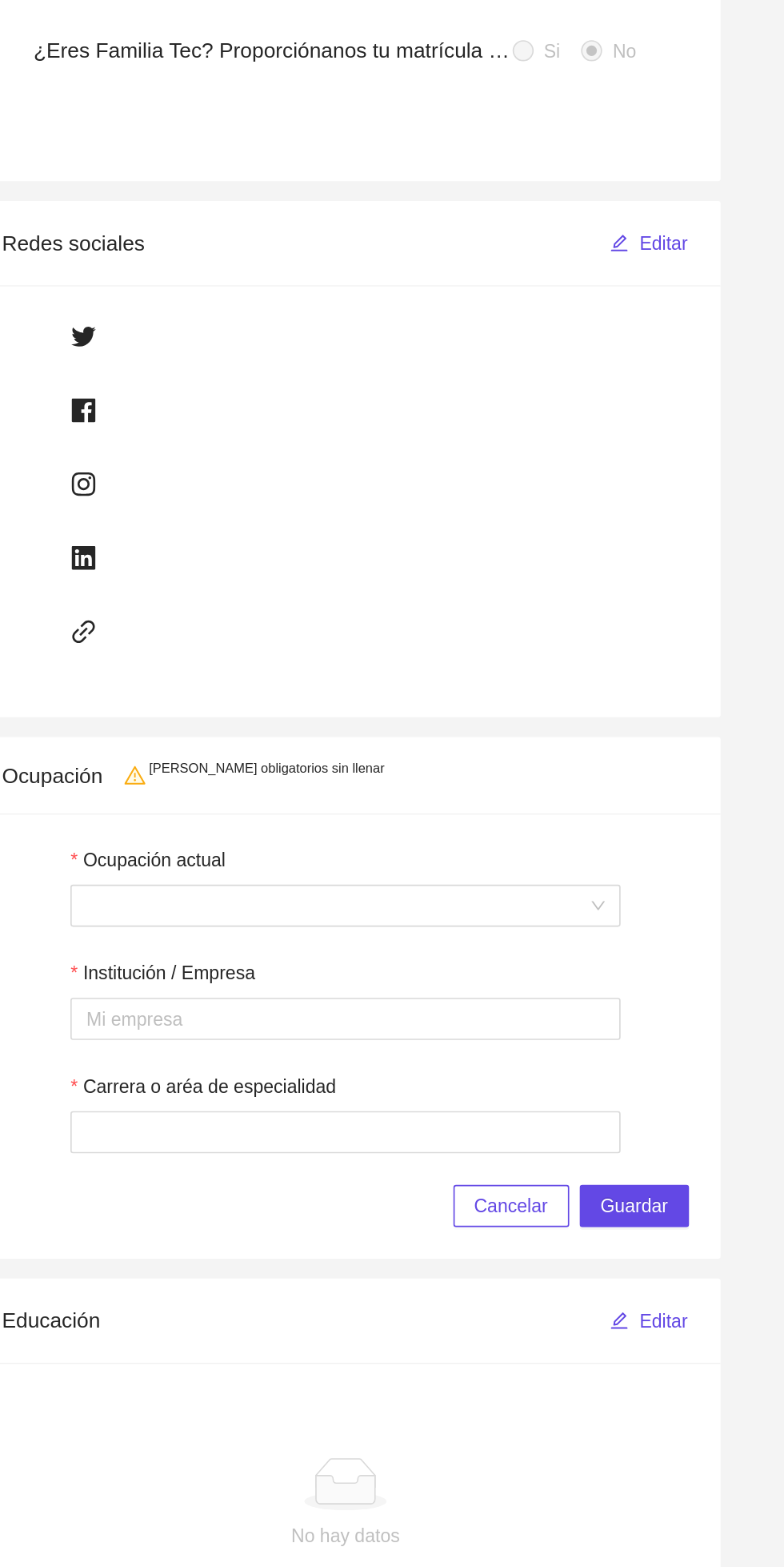
click at [566, 1017] on span at bounding box center [472, 1022] width 315 height 24
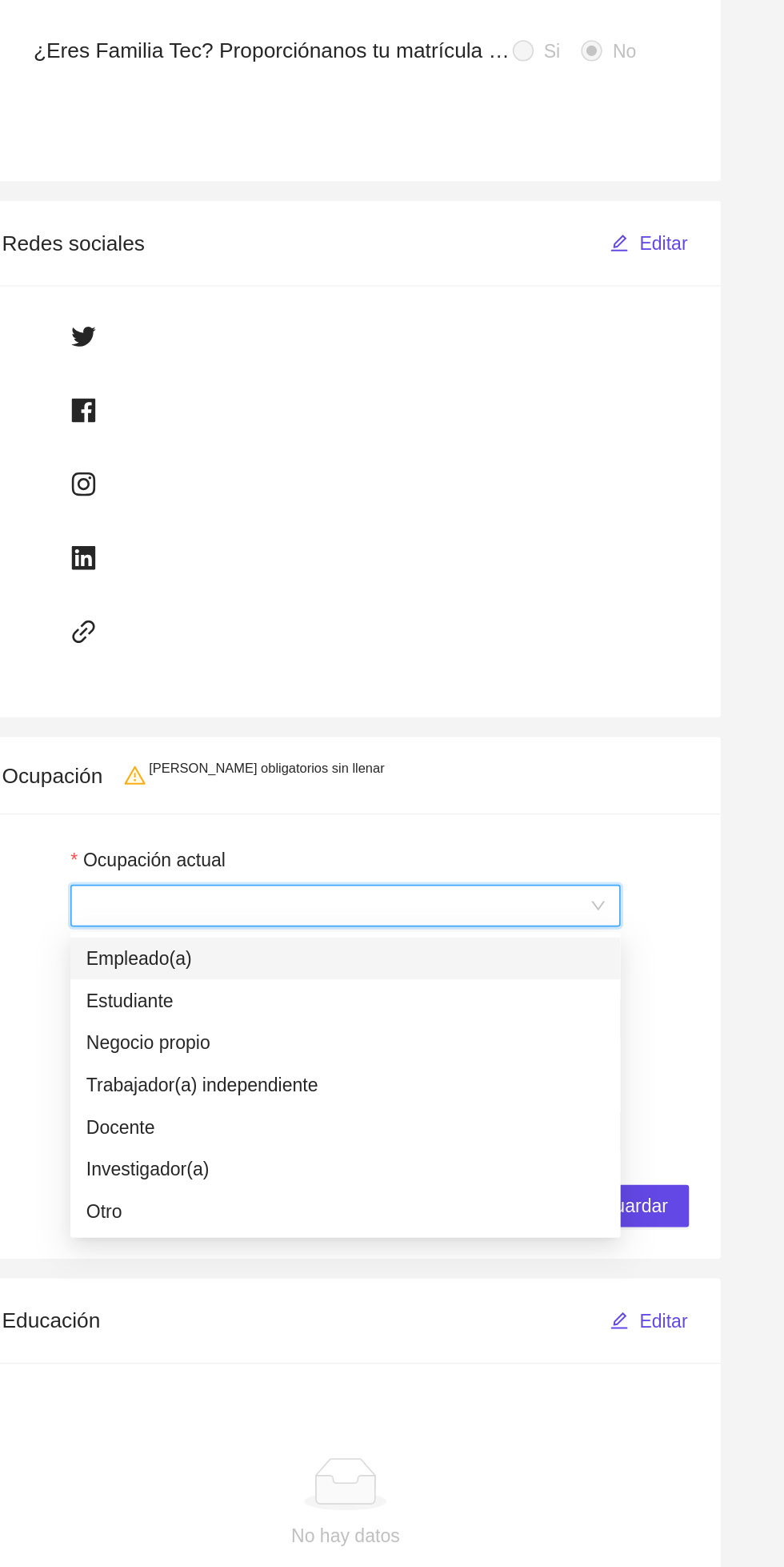
click at [708, 1085] on div "Termina tu registro Para seguir navegando por favor completa la información de …" at bounding box center [472, 805] width 480 height 1335
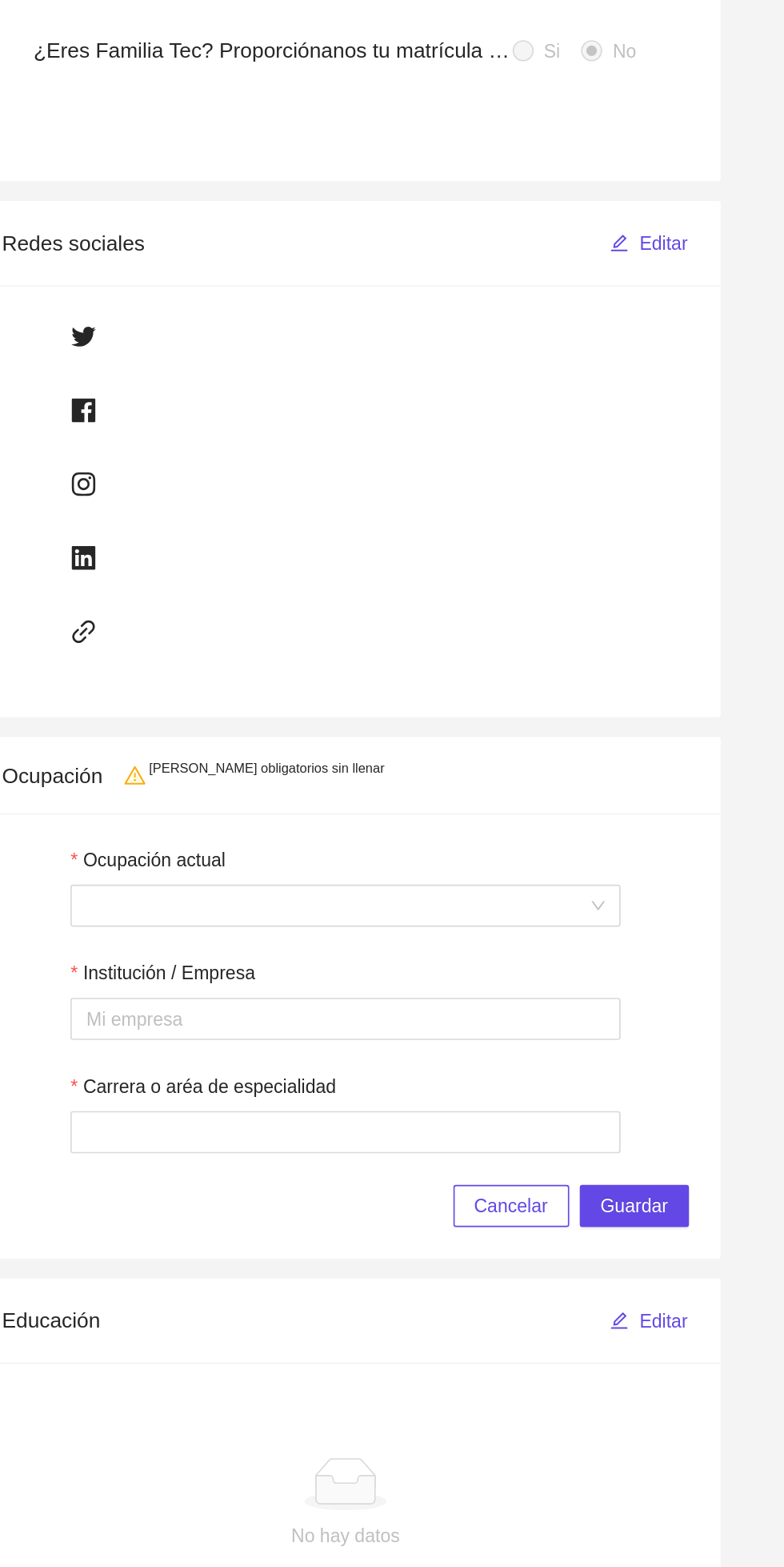
click at [557, 1089] on div at bounding box center [472, 1091] width 327 height 19
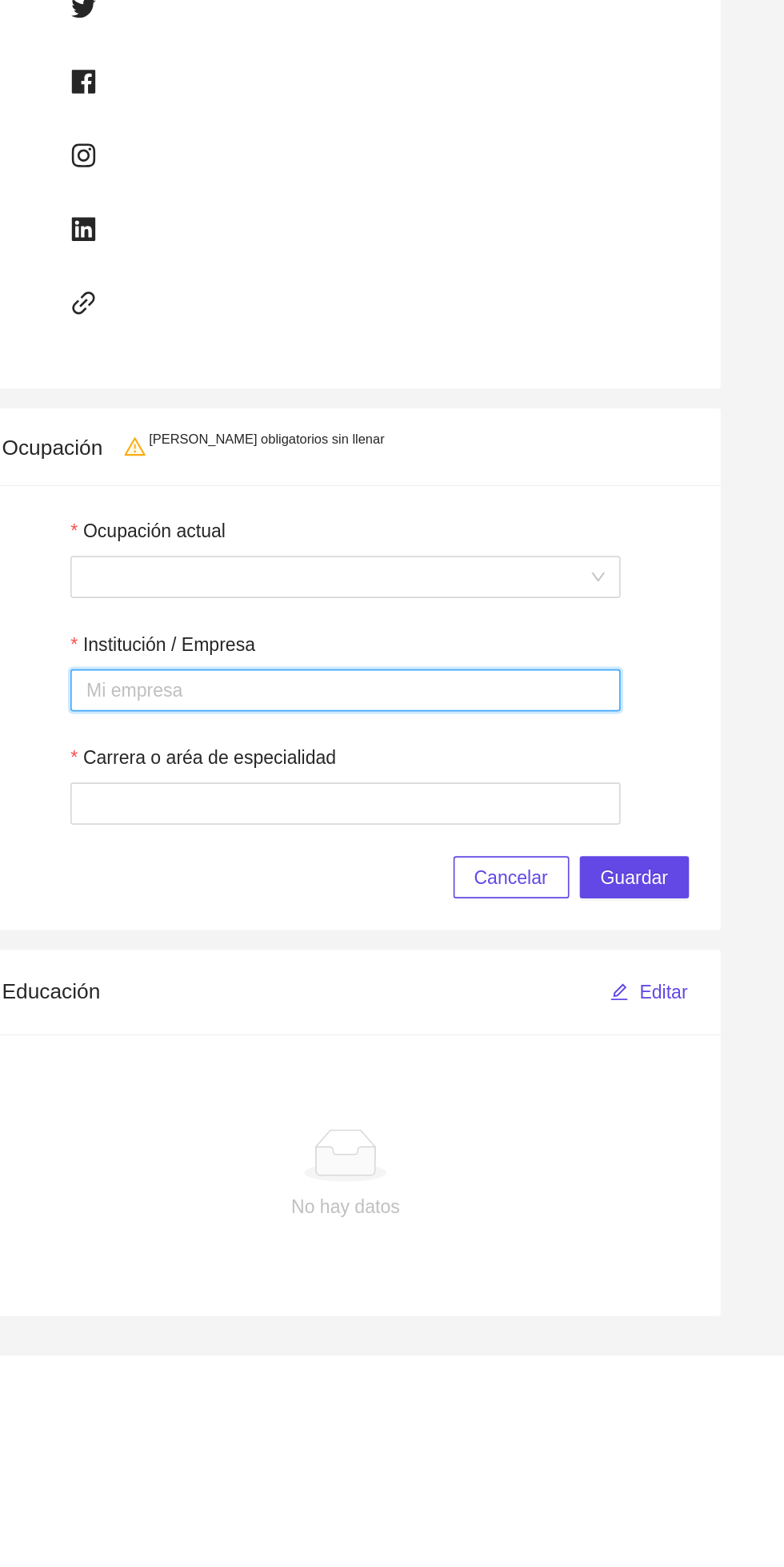
click at [610, 1023] on span at bounding box center [472, 1022] width 315 height 24
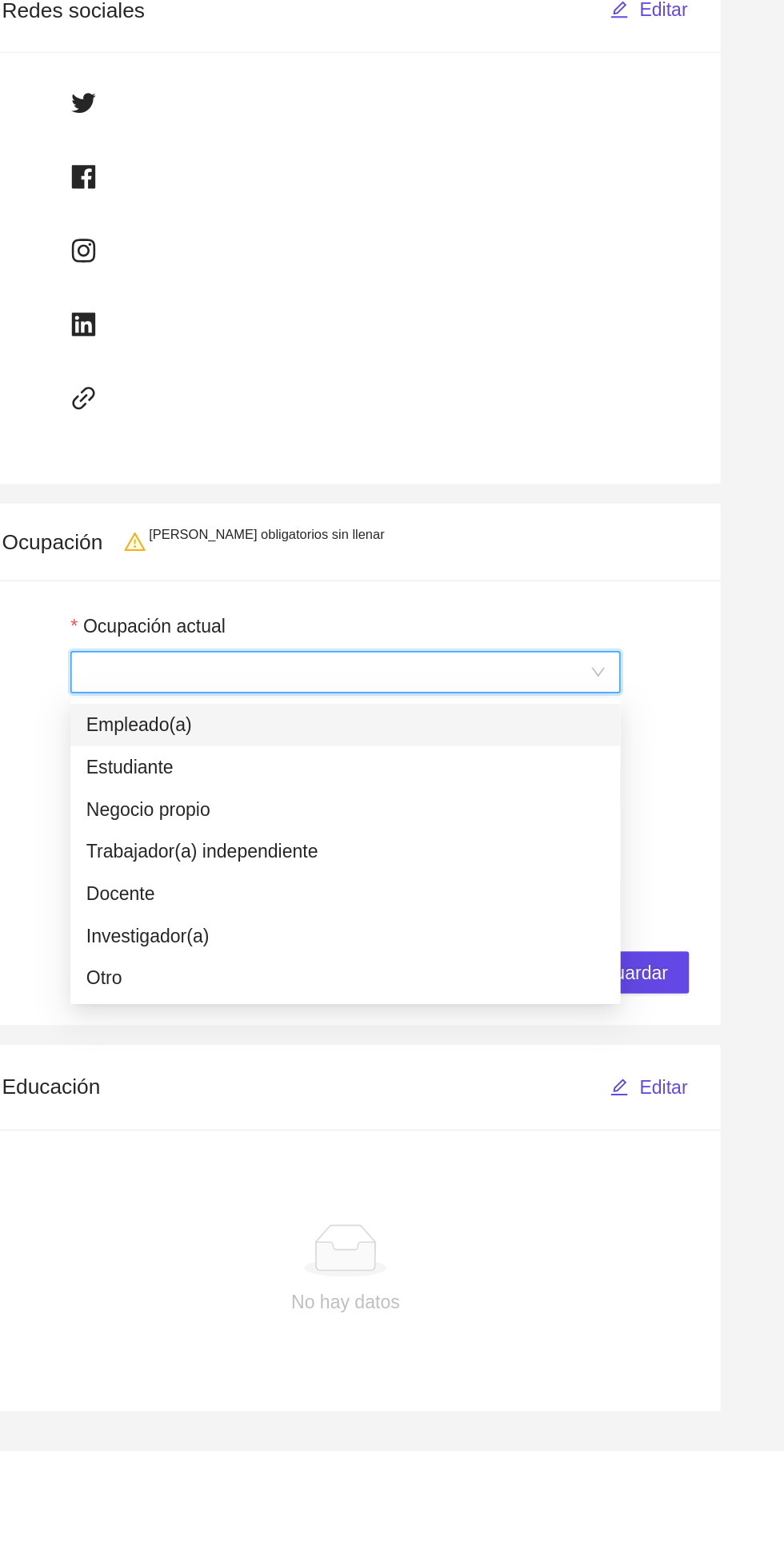
click at [701, 1022] on div "Termina tu registro Para seguir navegando por favor completa la información de …" at bounding box center [472, 805] width 480 height 1335
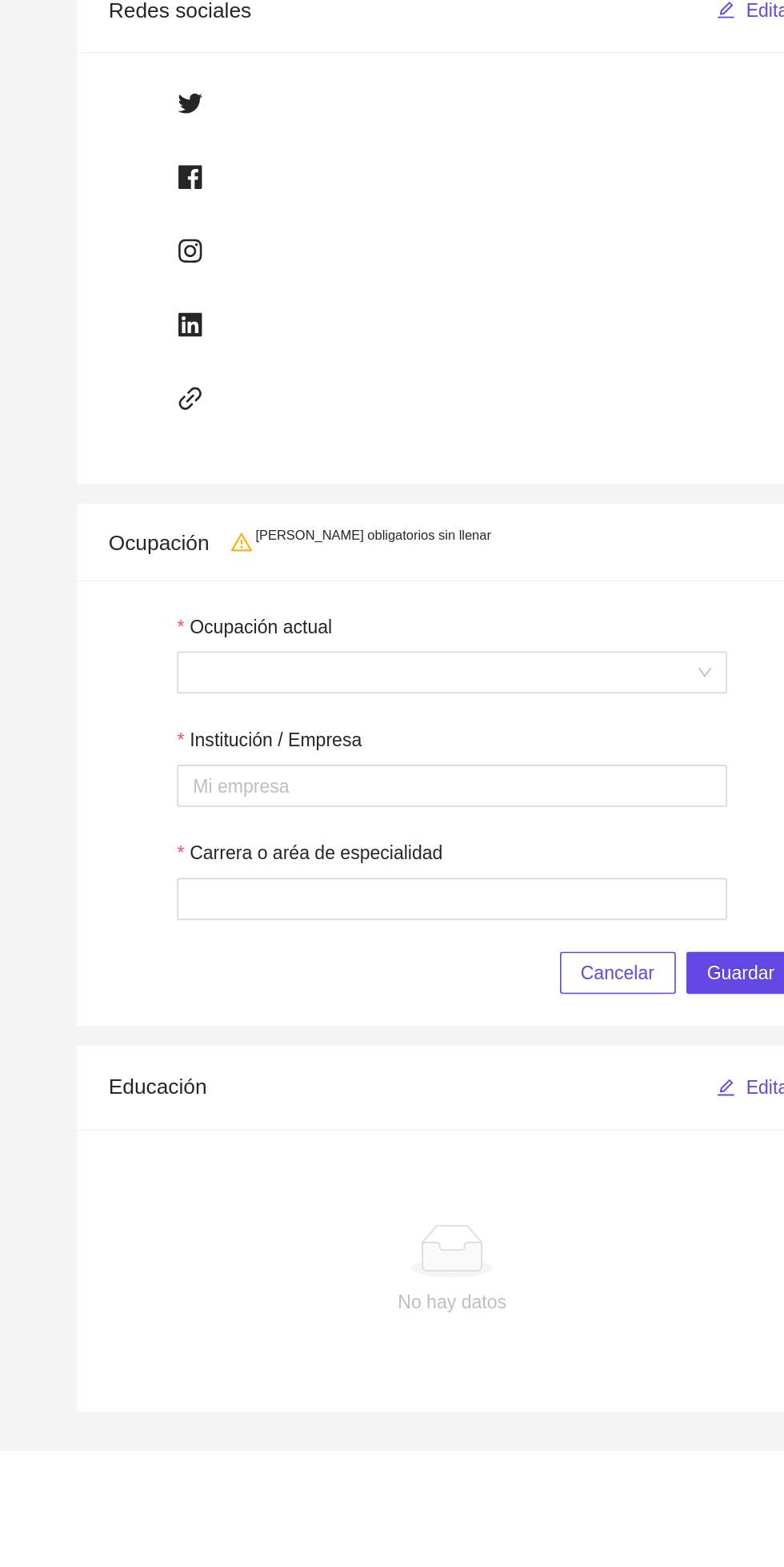
click at [555, 1197] on span "Cancelar" at bounding box center [573, 1205] width 45 height 17
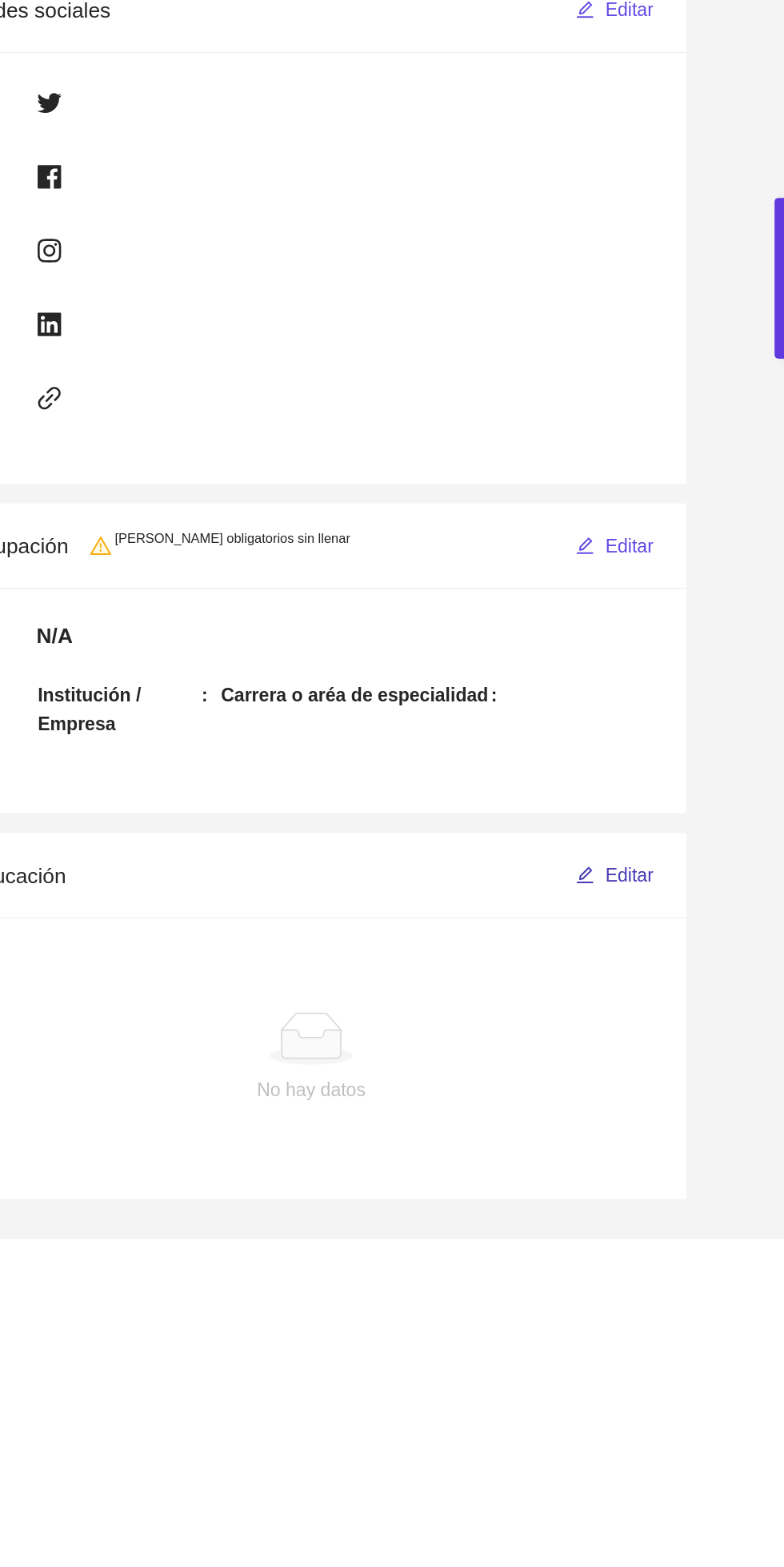
click at [672, 1137] on button "Editar" at bounding box center [656, 1146] width 48 height 25
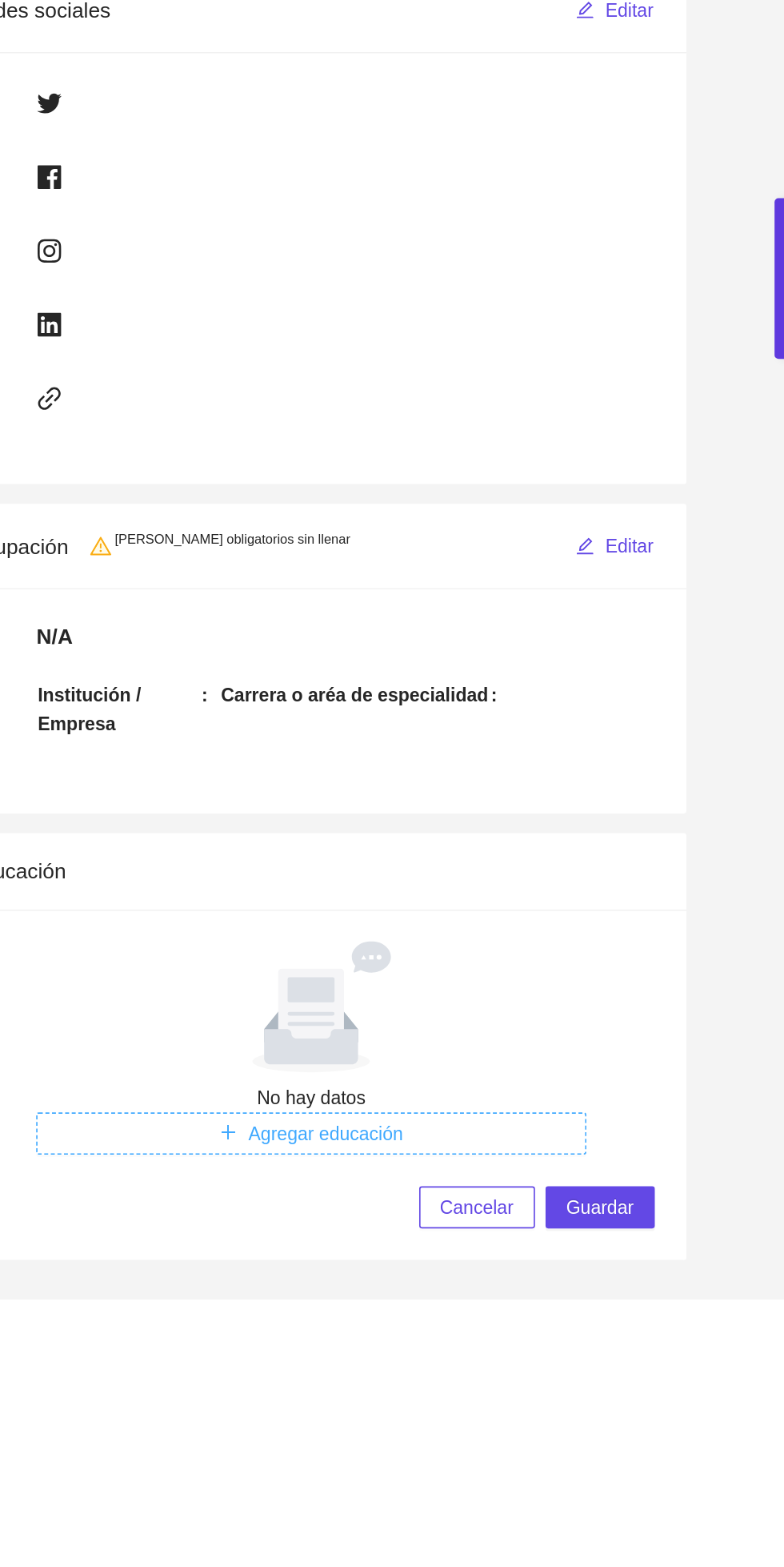
click at [349, 1292] on button "Agregar educación" at bounding box center [471, 1303] width 334 height 25
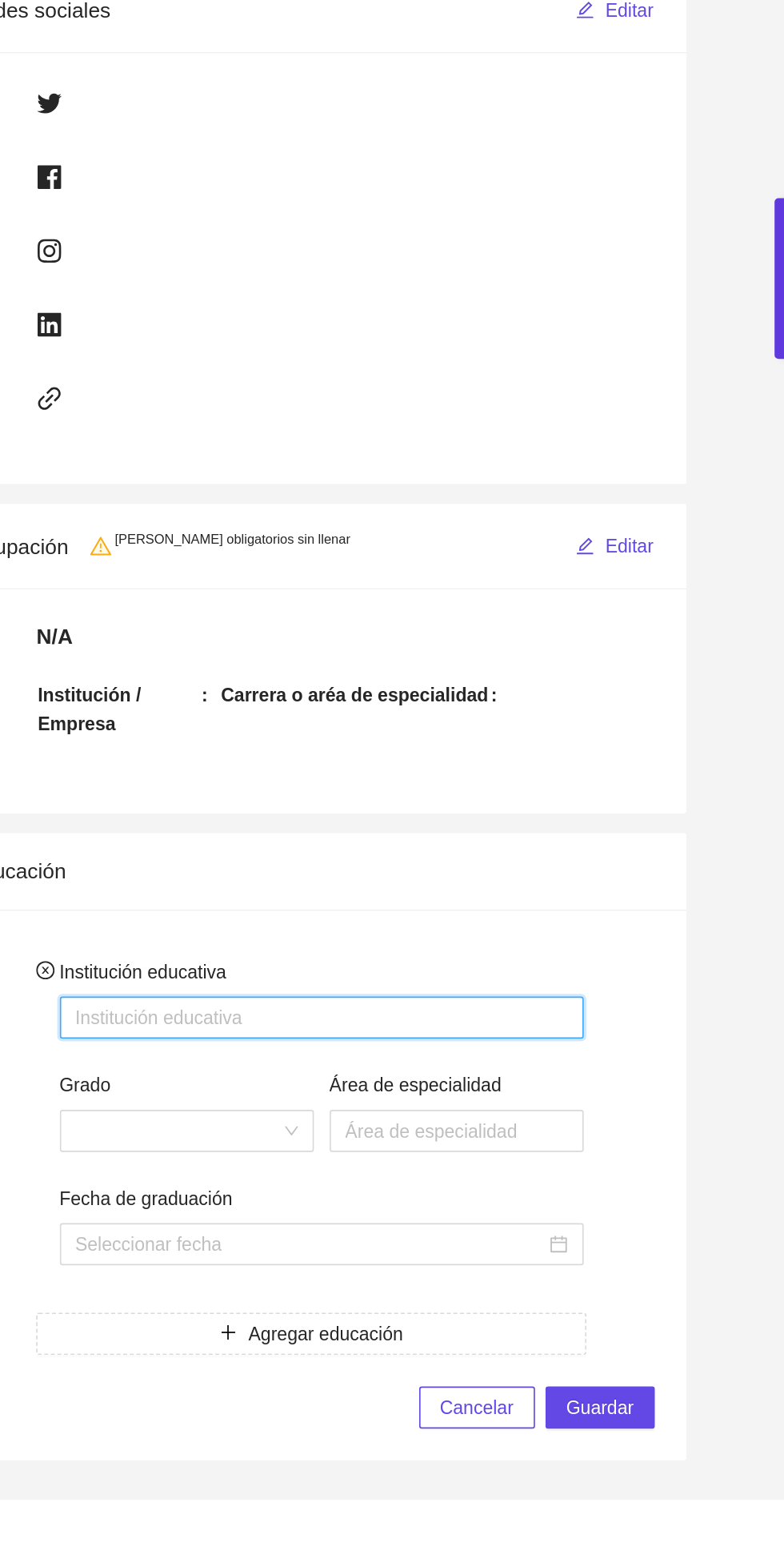
click at [371, 1240] on input "Institución educativa" at bounding box center [479, 1233] width 319 height 25
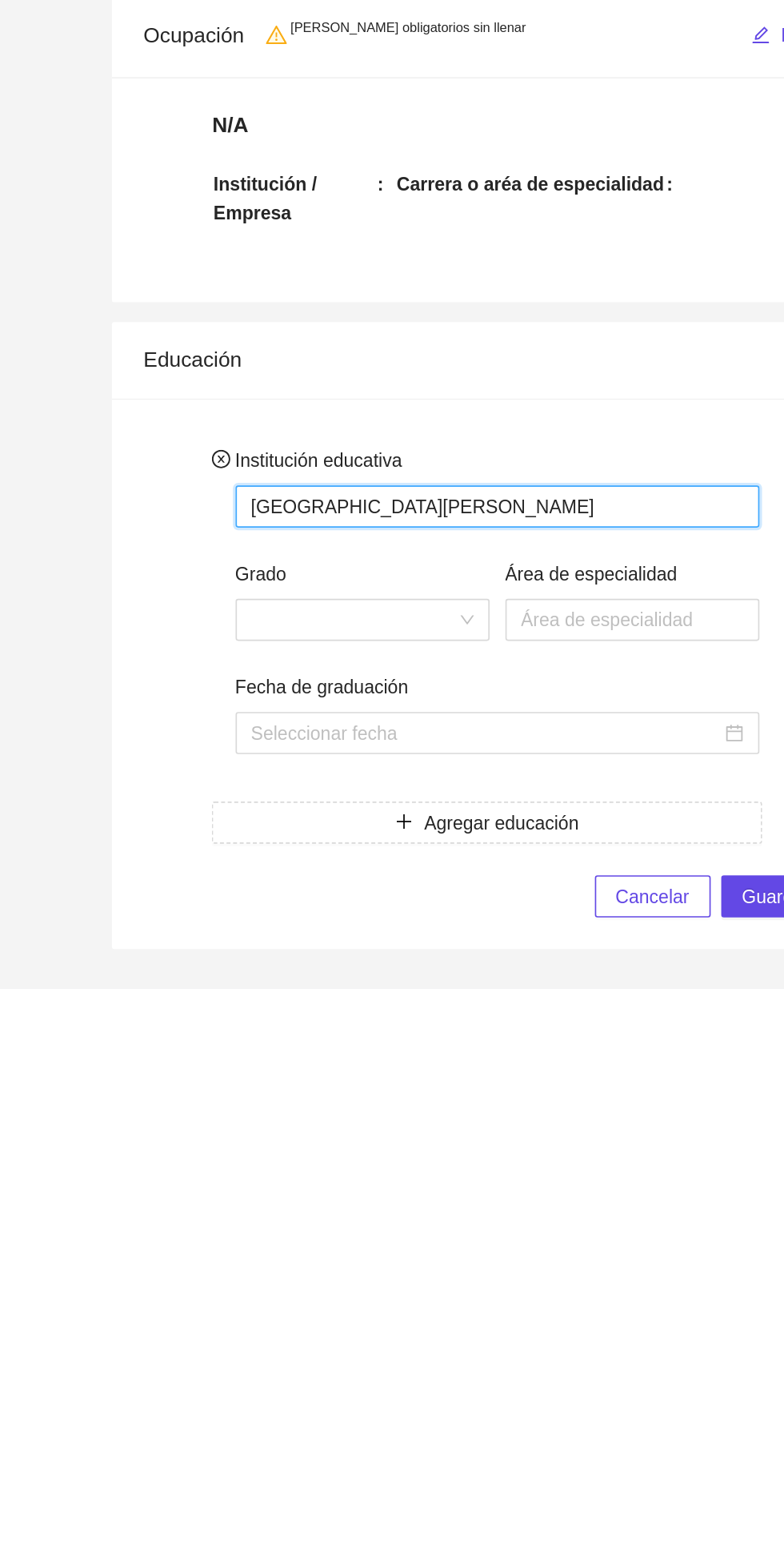
click at [423, 1294] on span at bounding box center [397, 1301] width 135 height 24
type input "[GEOGRAPHIC_DATA][PERSON_NAME]"
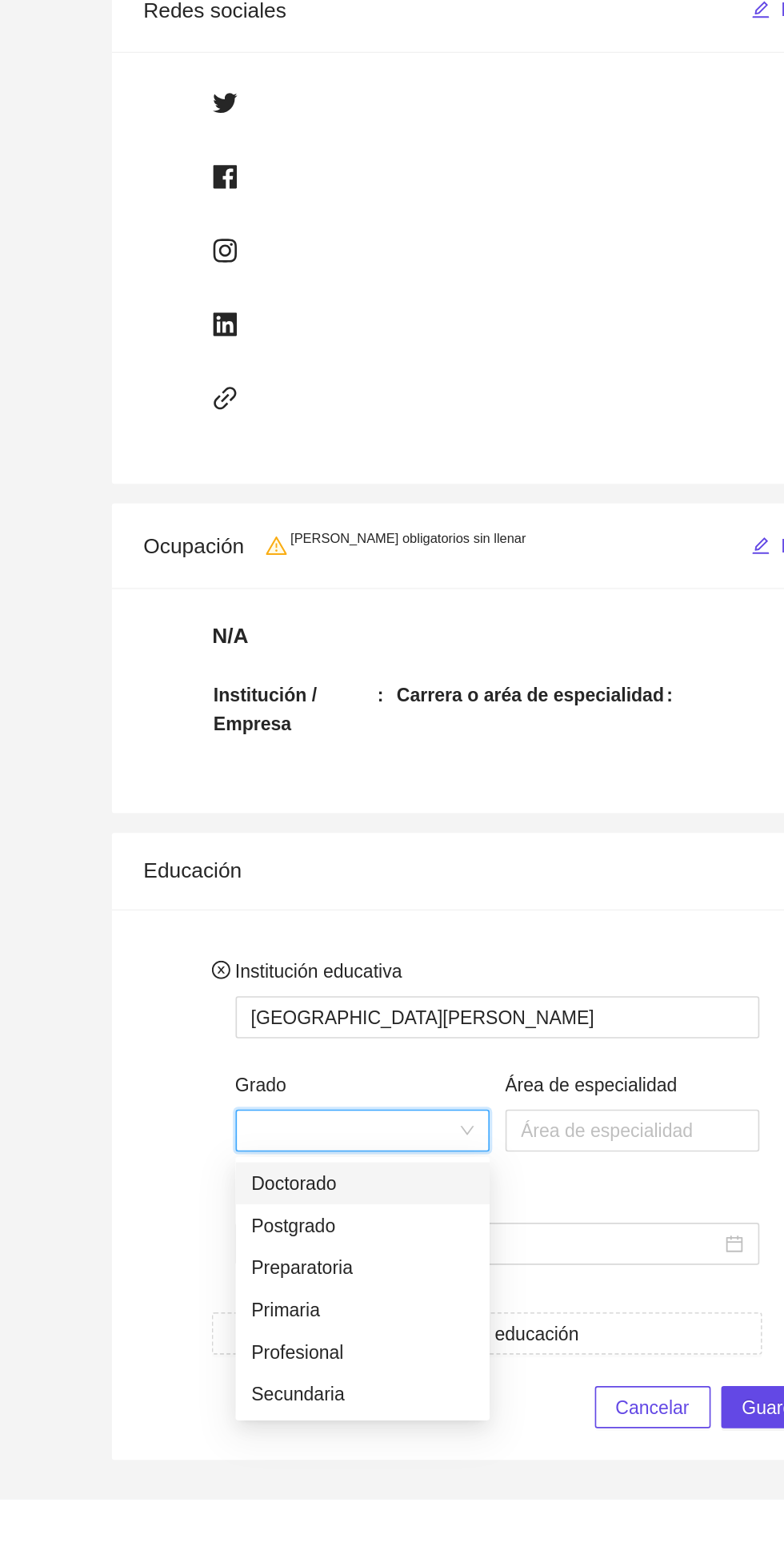
click at [397, 1438] on div "Profesional" at bounding box center [397, 1436] width 135 height 17
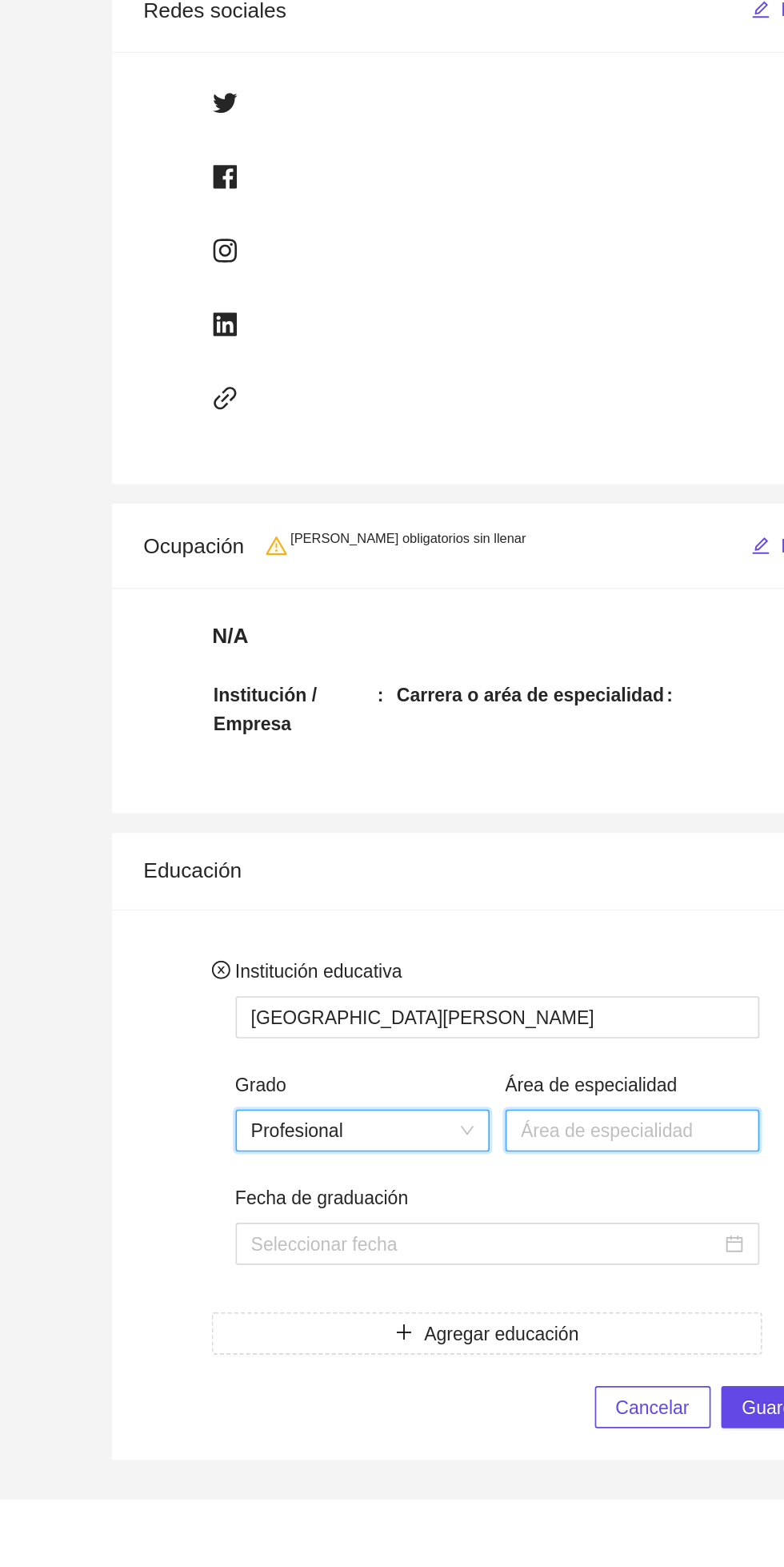
click at [579, 1299] on input "Área de especialidad" at bounding box center [561, 1301] width 154 height 25
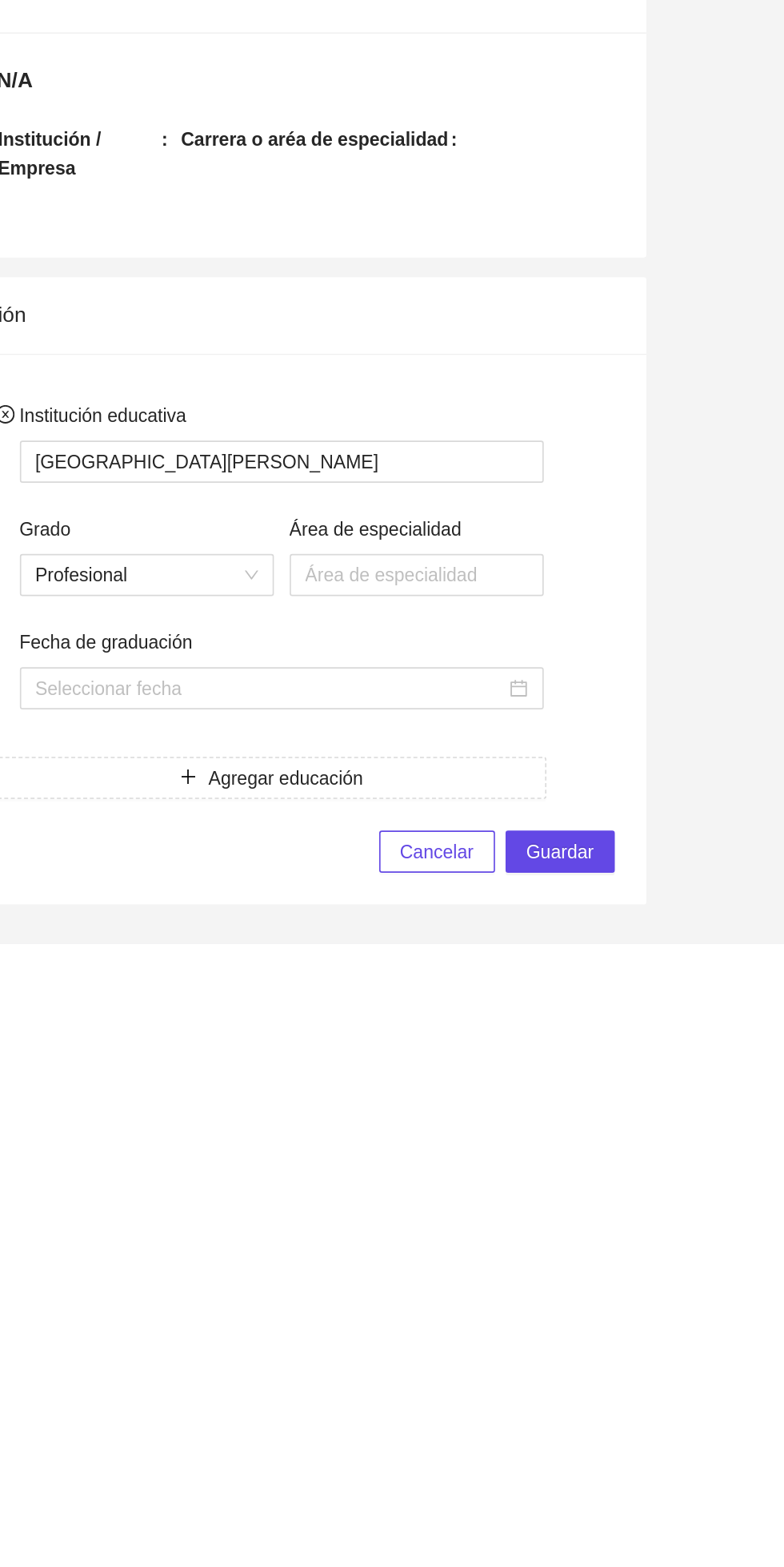
click at [585, 1468] on span "Cancelar" at bounding box center [573, 1469] width 45 height 17
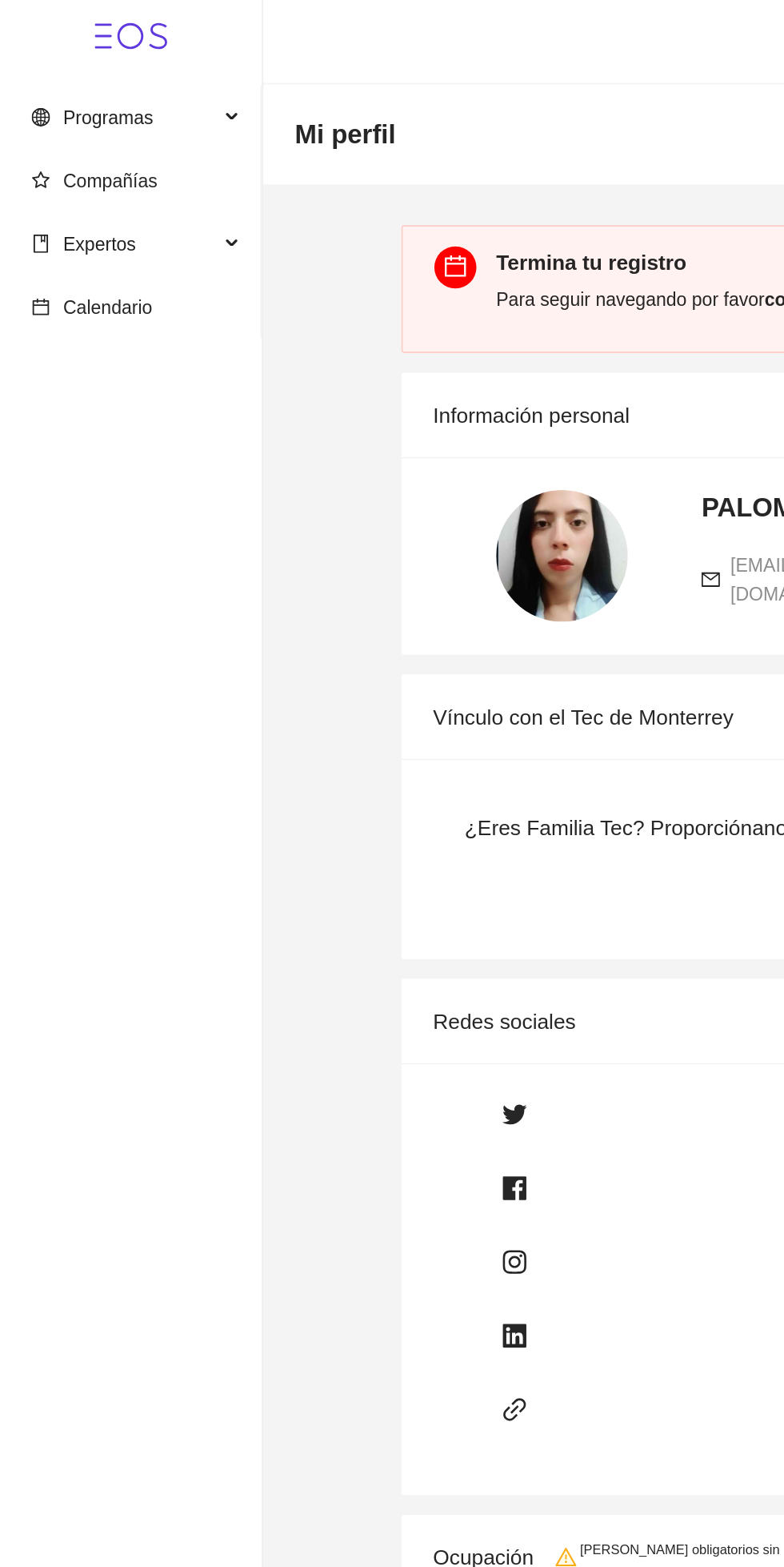
click at [107, 146] on span "Expertos" at bounding box center [75, 148] width 112 height 32
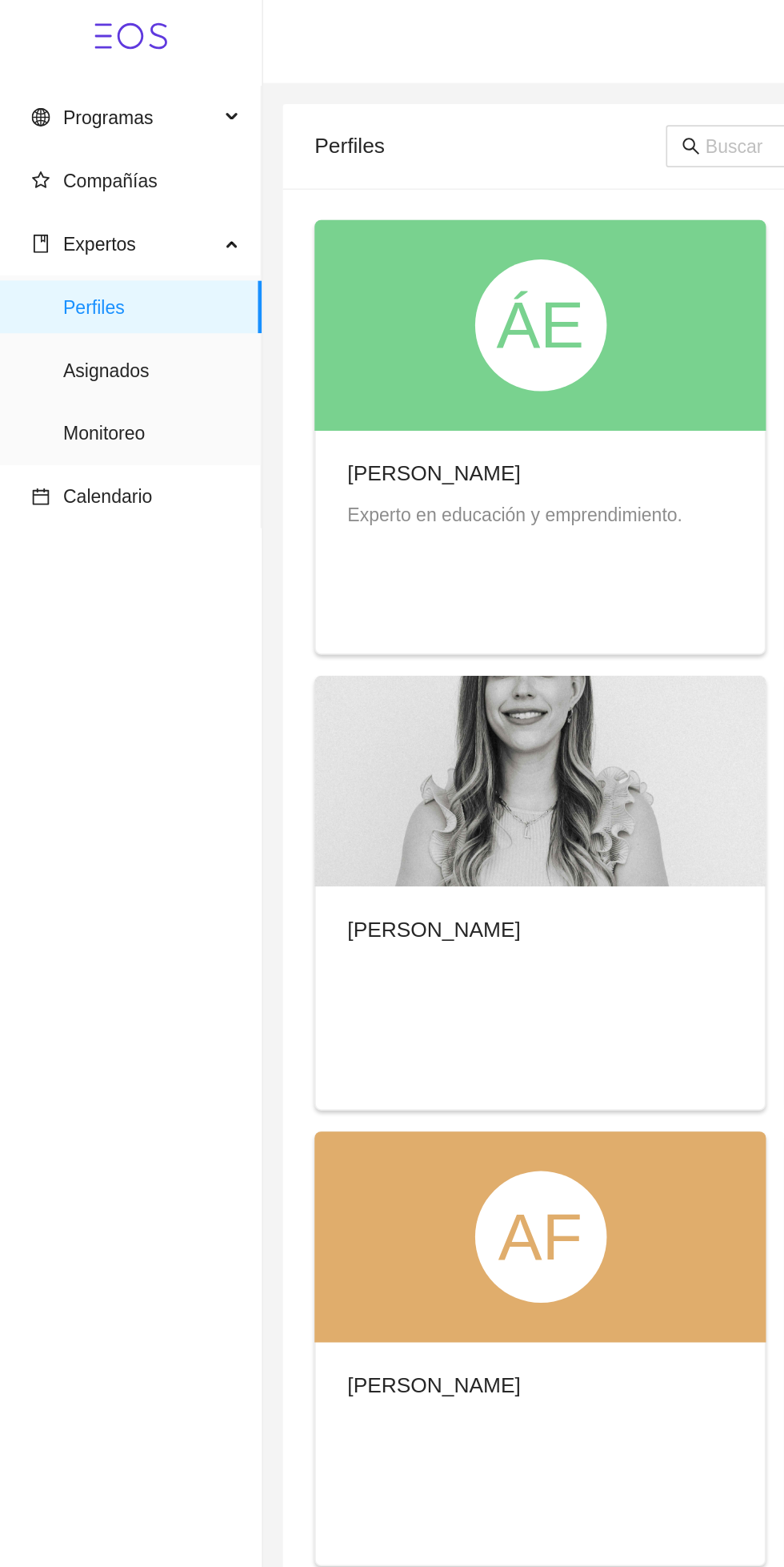
click at [125, 223] on span "Asignados" at bounding box center [93, 224] width 108 height 32
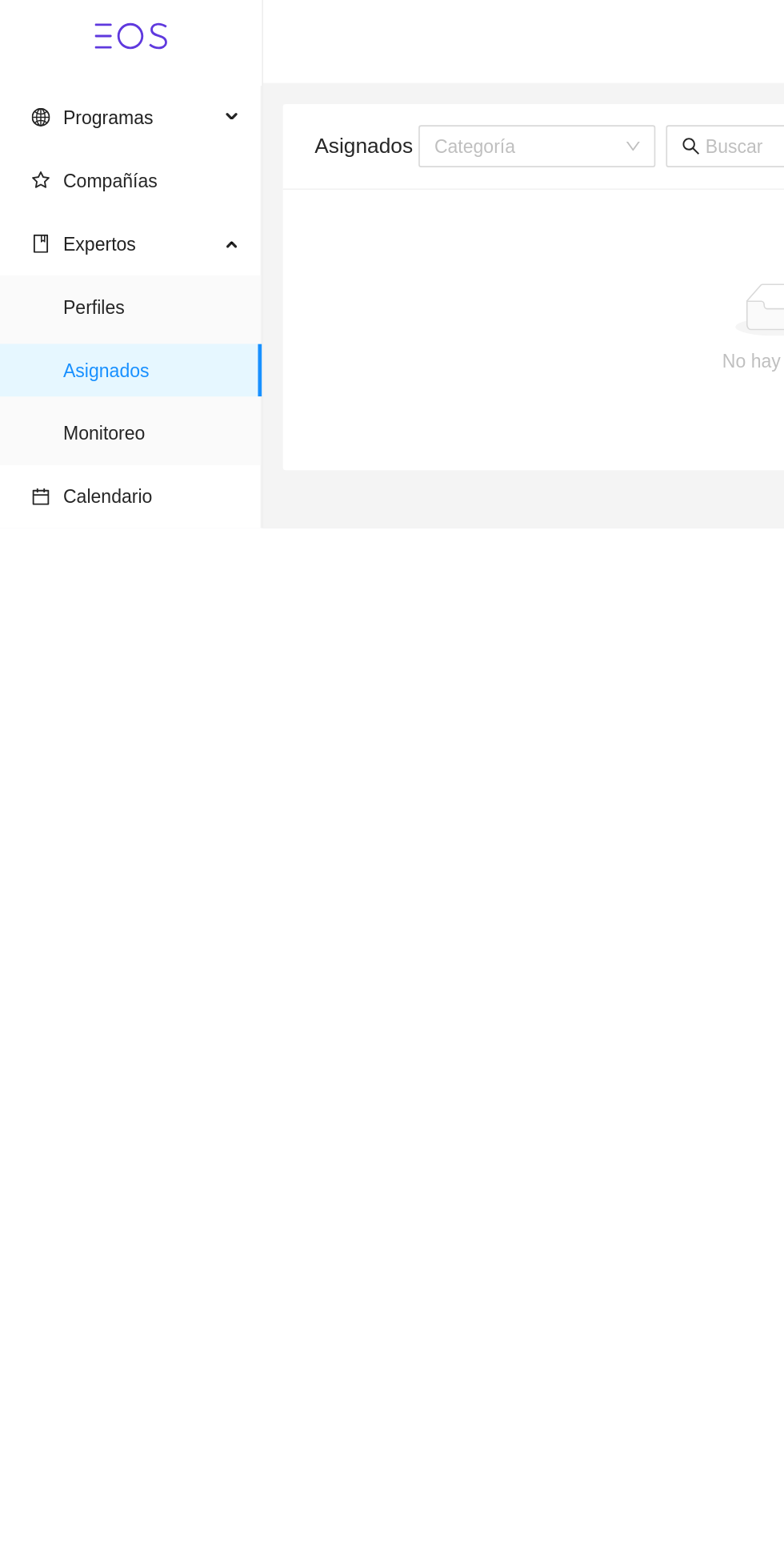
click at [115, 256] on span "Monitoreo" at bounding box center [93, 263] width 108 height 32
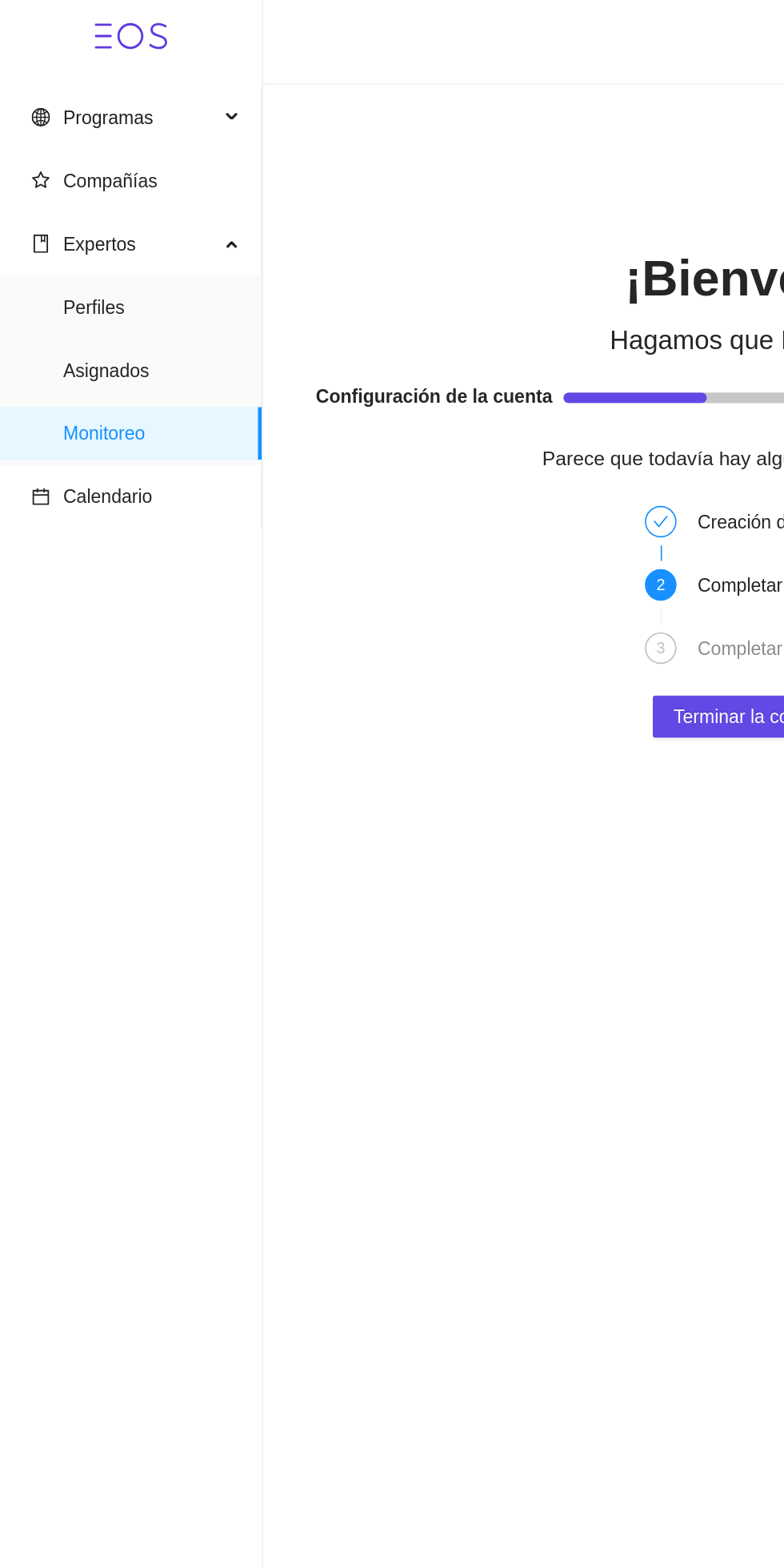
click at [93, 303] on span "Calendario" at bounding box center [66, 302] width 54 height 13
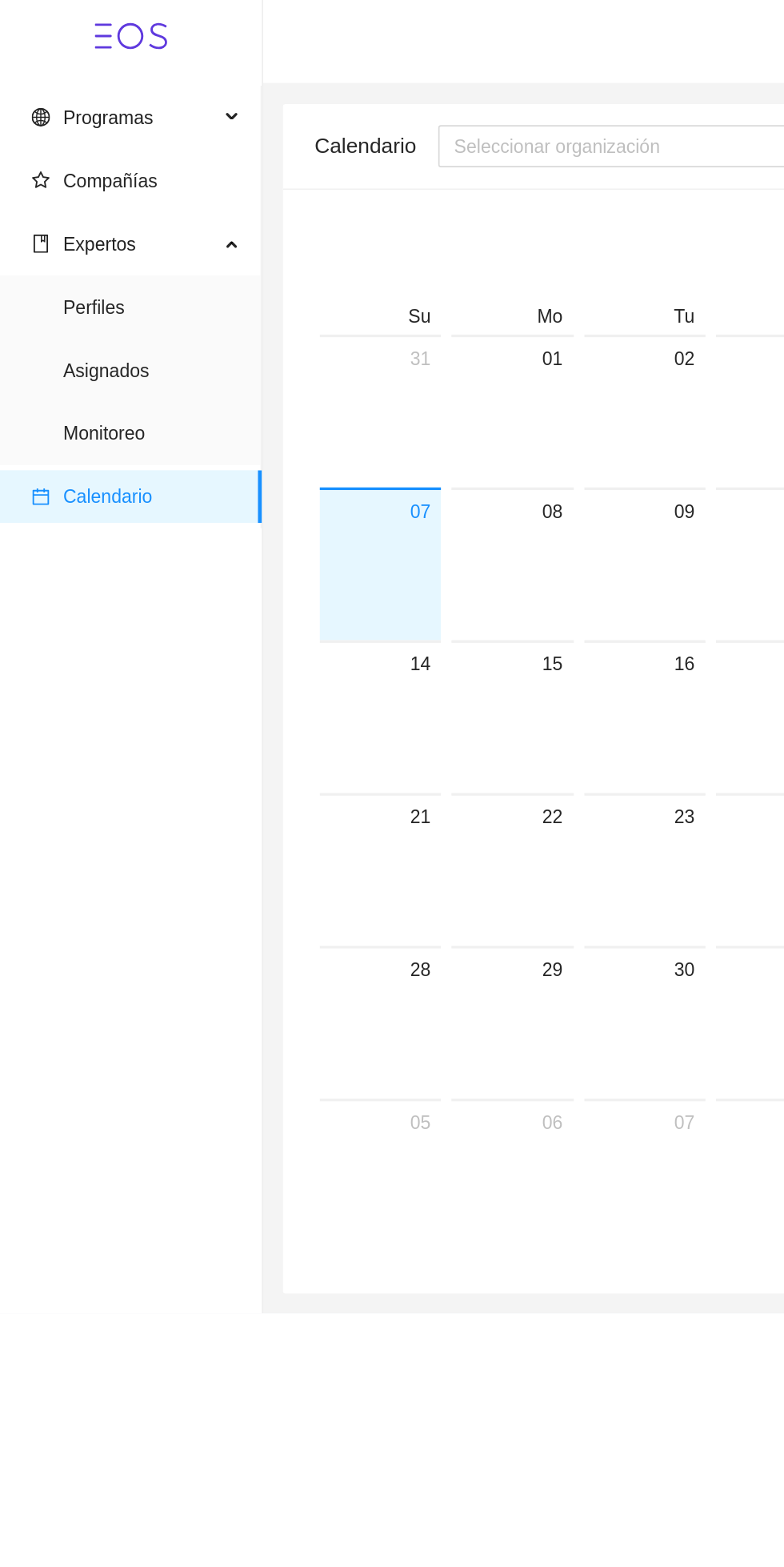
click at [113, 150] on span "Expertos" at bounding box center [75, 148] width 112 height 32
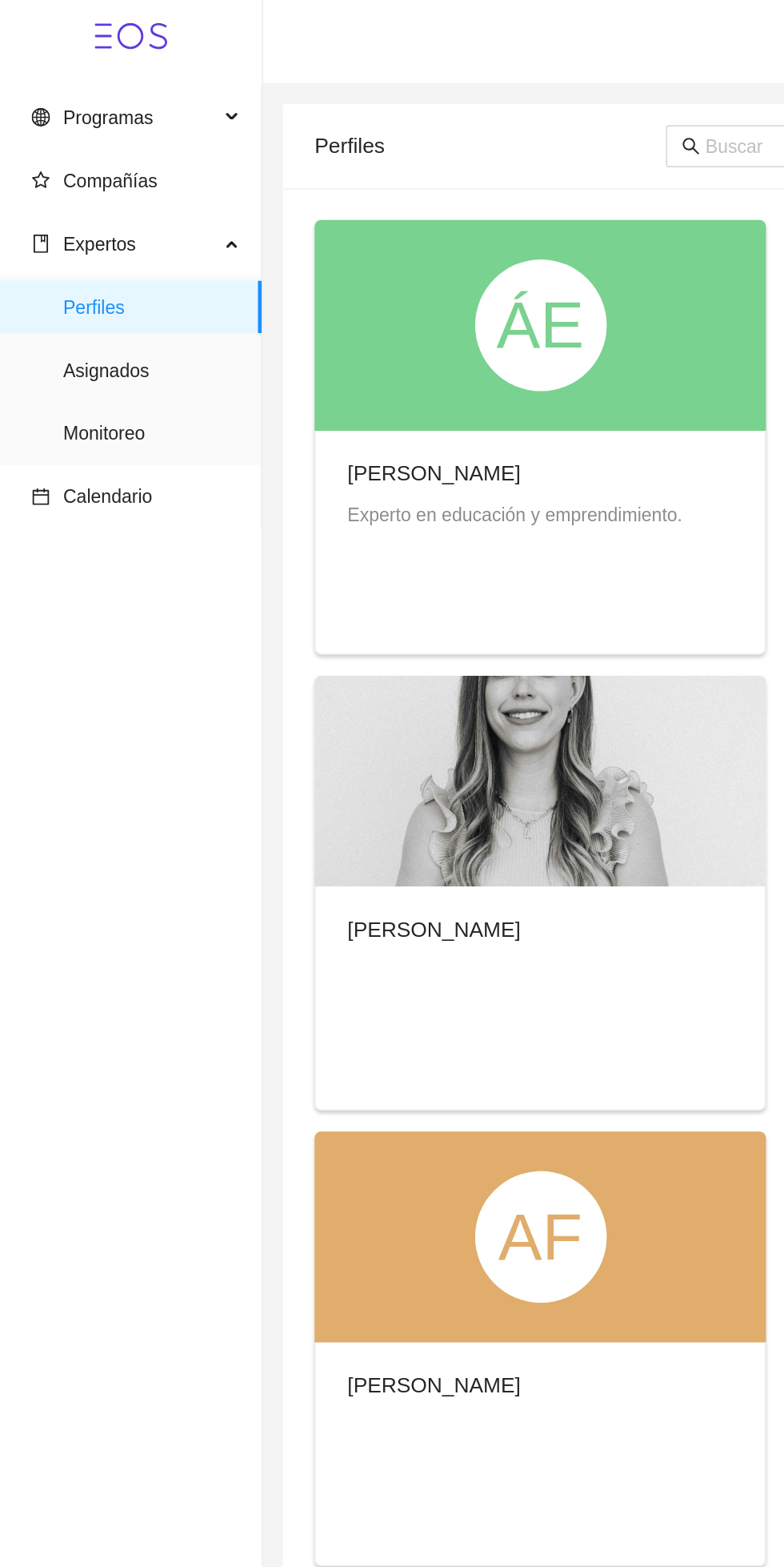
click at [116, 70] on span "Programas" at bounding box center [75, 71] width 112 height 32
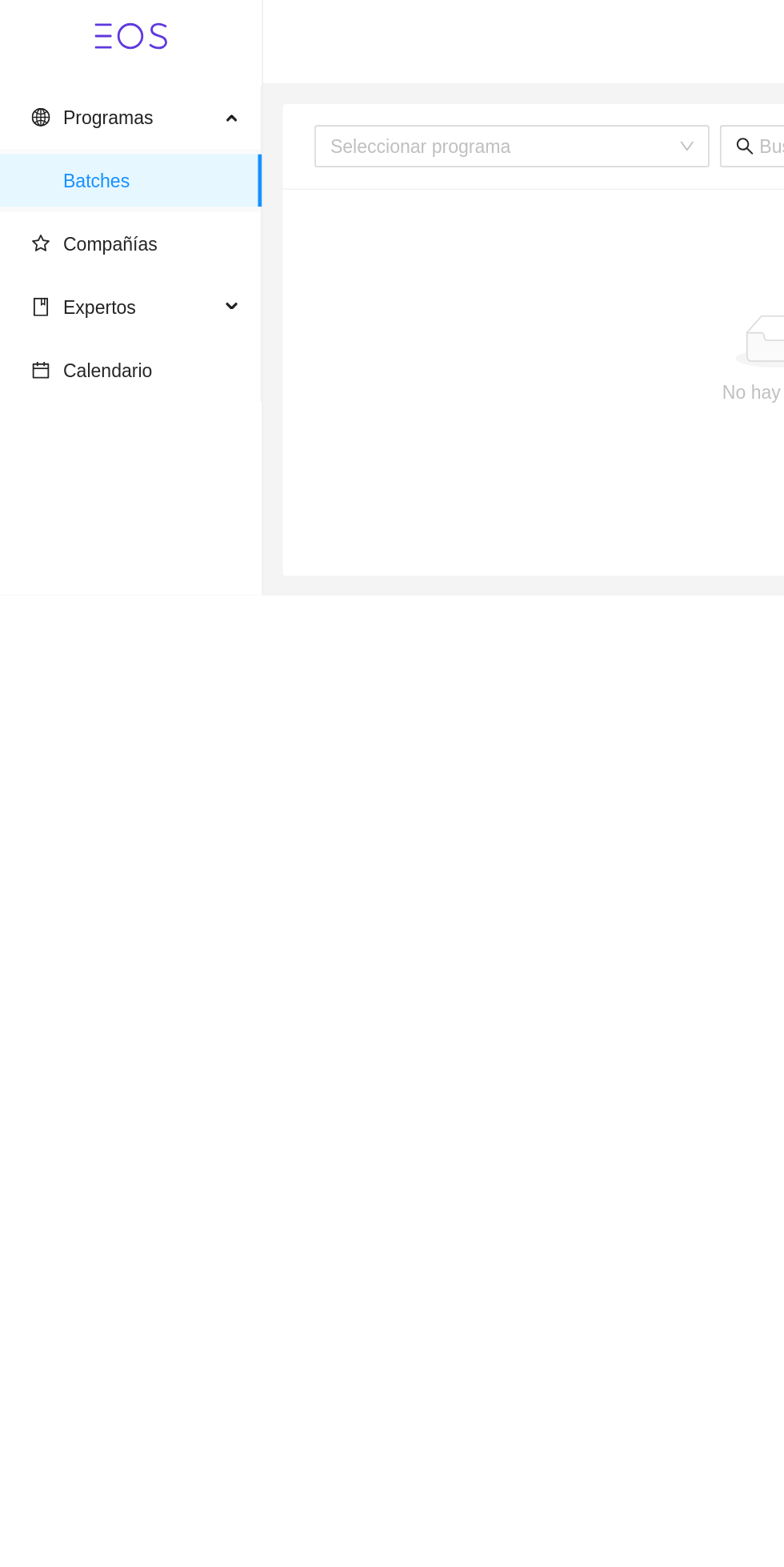
click at [96, 146] on span "Compañías" at bounding box center [67, 149] width 57 height 13
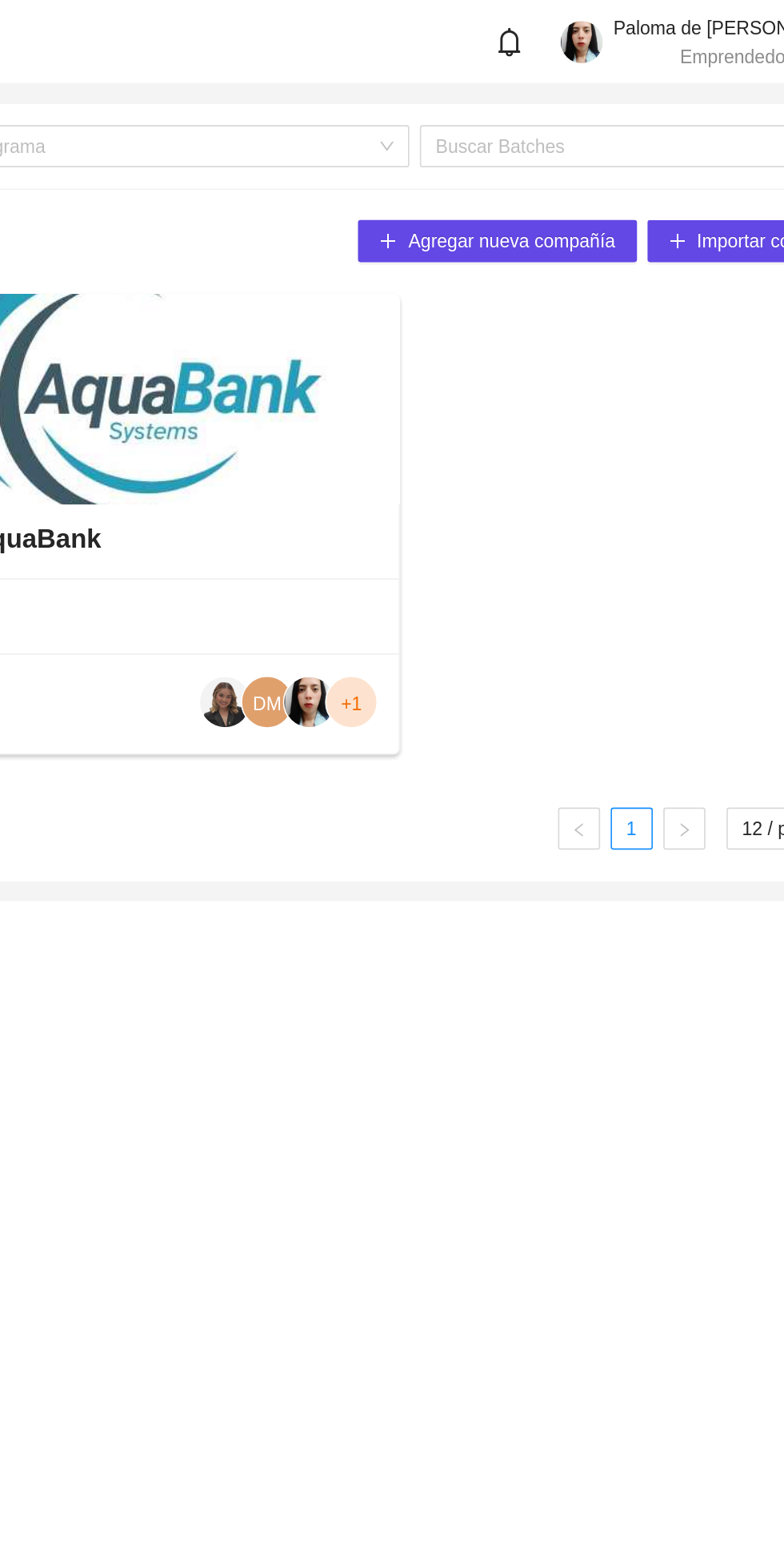
click at [373, 343] on div "AquaBank" at bounding box center [328, 327] width 273 height 48
click at [350, 269] on div at bounding box center [328, 242] width 274 height 128
